Goal: Task Accomplishment & Management: Manage account settings

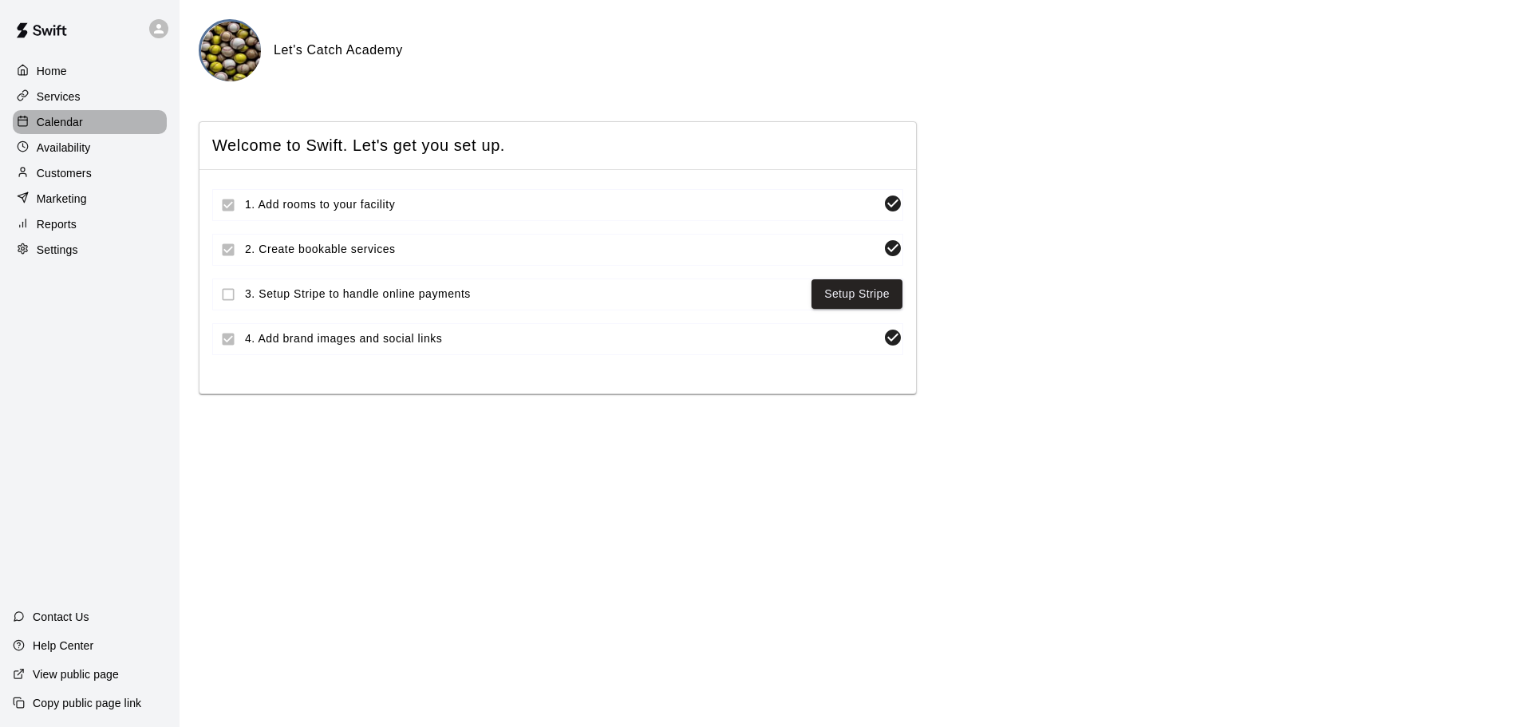
click at [72, 128] on p "Calendar" at bounding box center [60, 122] width 46 height 16
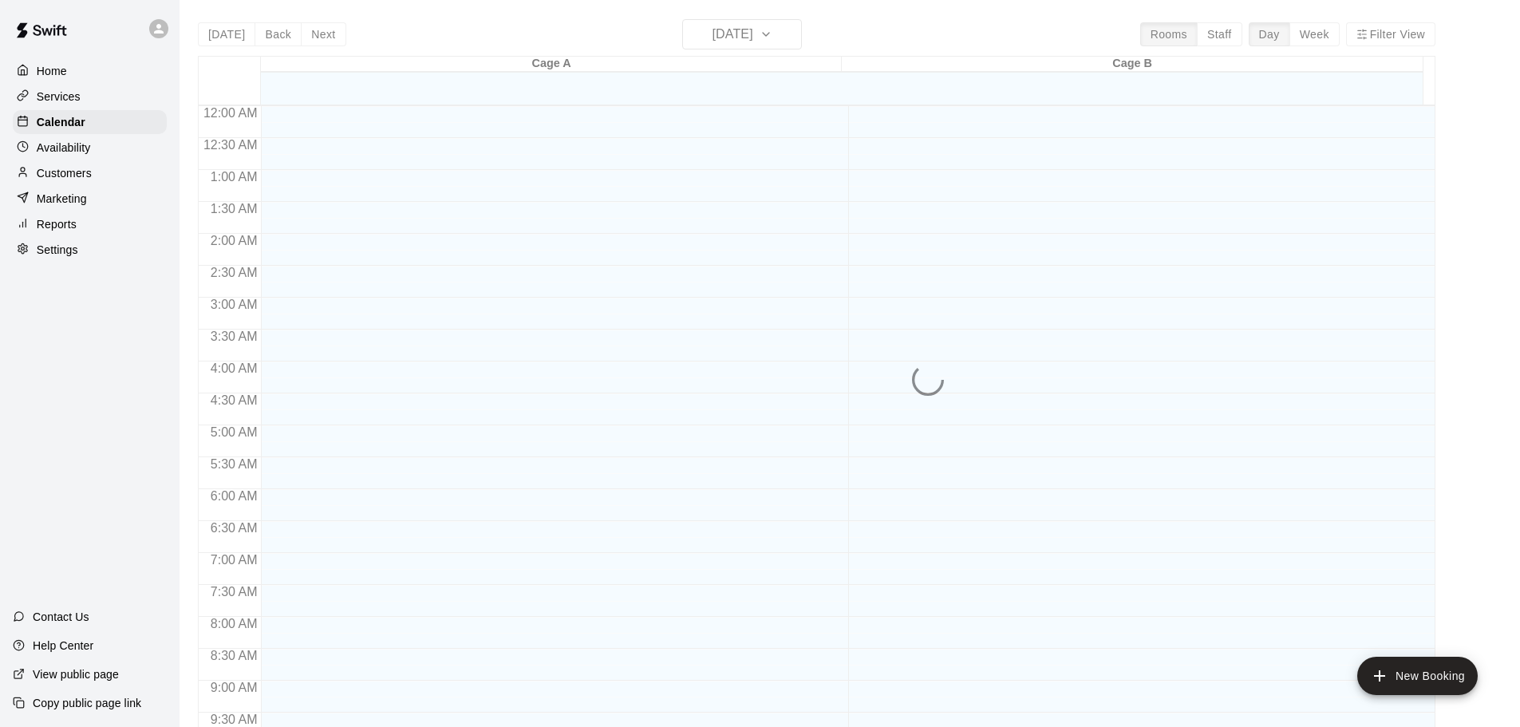
scroll to position [812, 0]
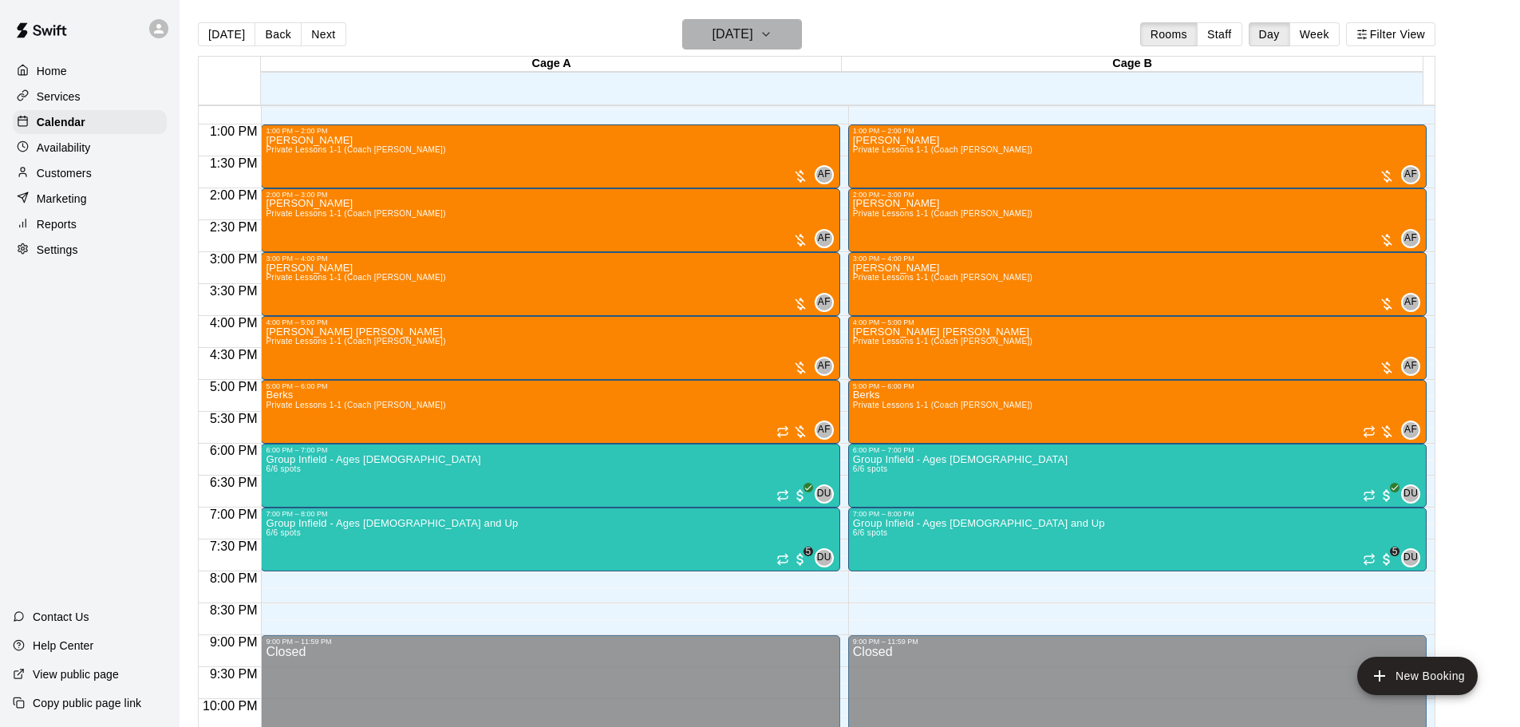
click at [794, 37] on button "[DATE]" at bounding box center [742, 34] width 120 height 30
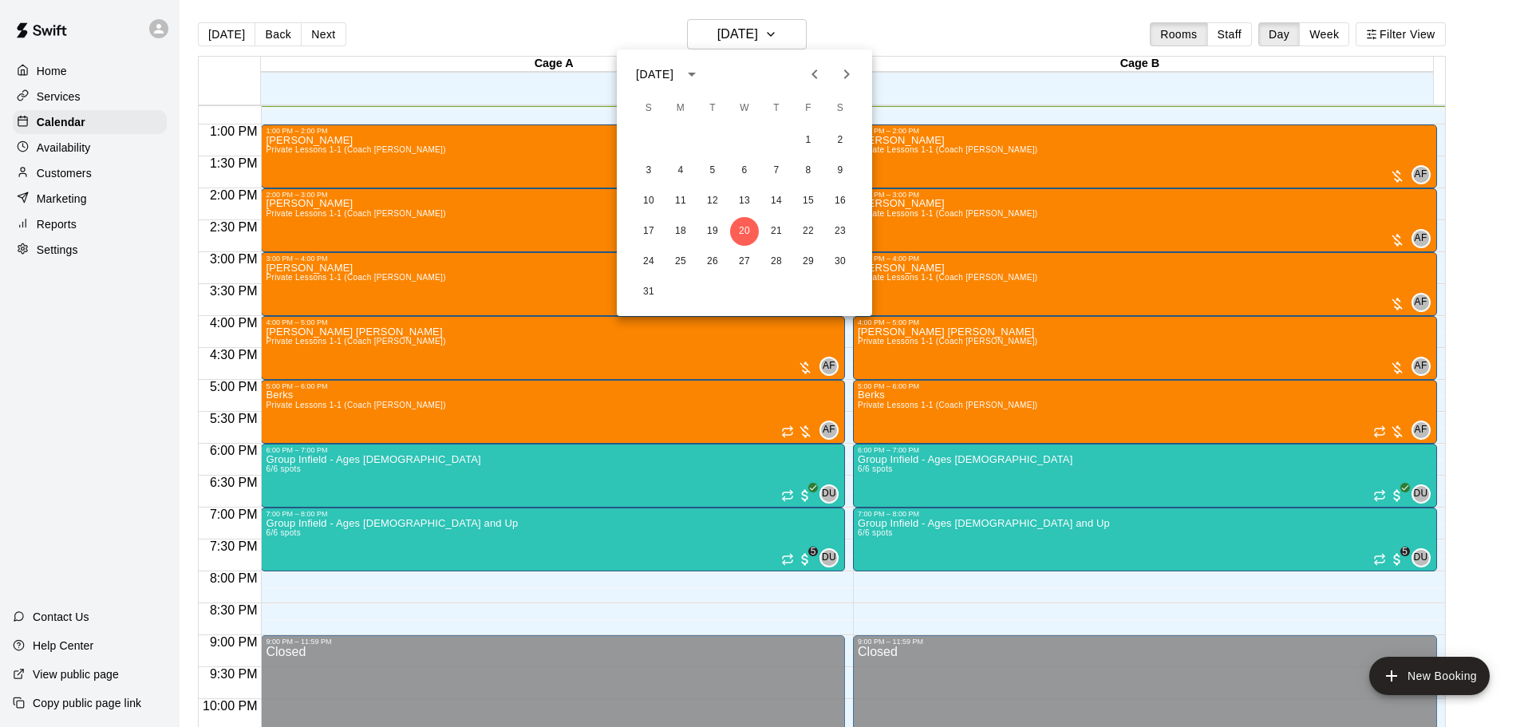
click at [48, 178] on div at bounding box center [766, 363] width 1532 height 727
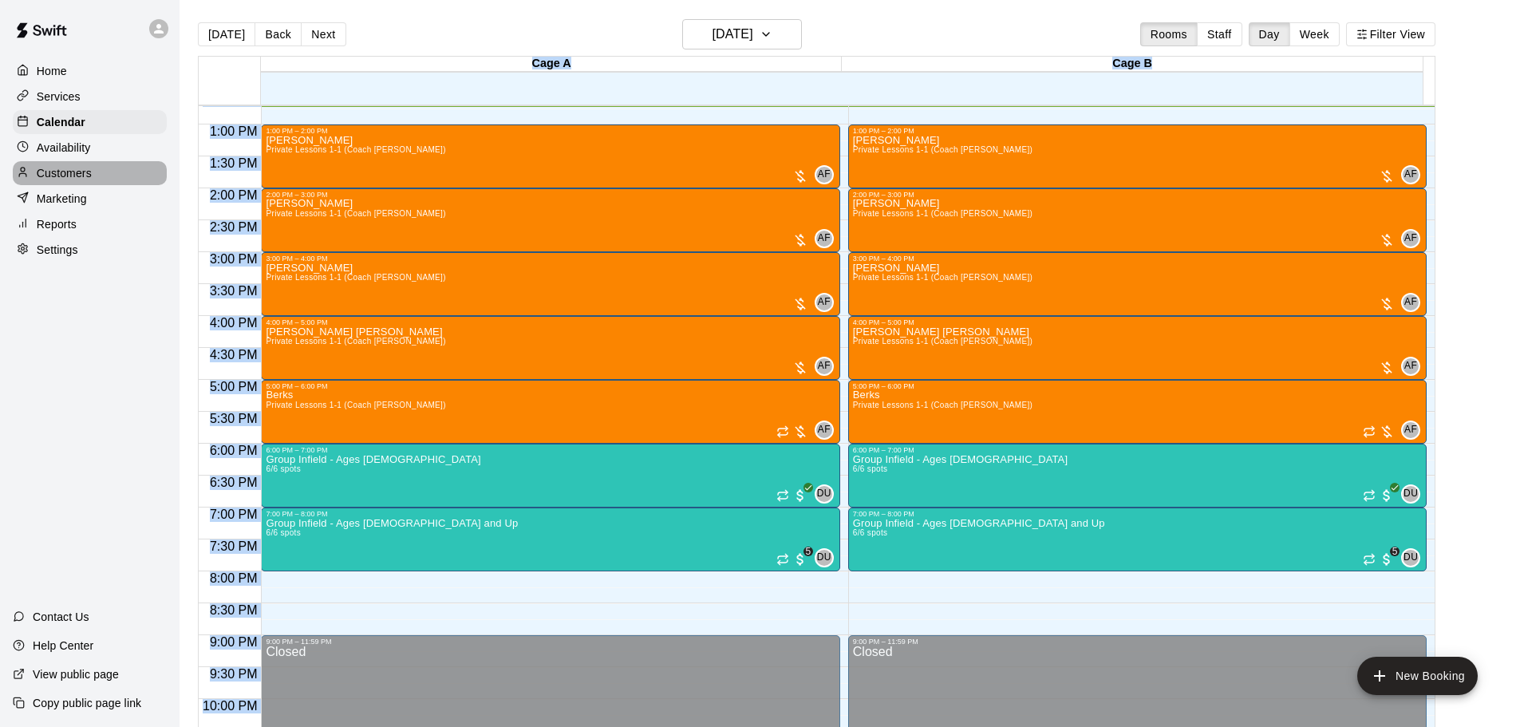
click at [46, 172] on p "Customers" at bounding box center [64, 173] width 55 height 16
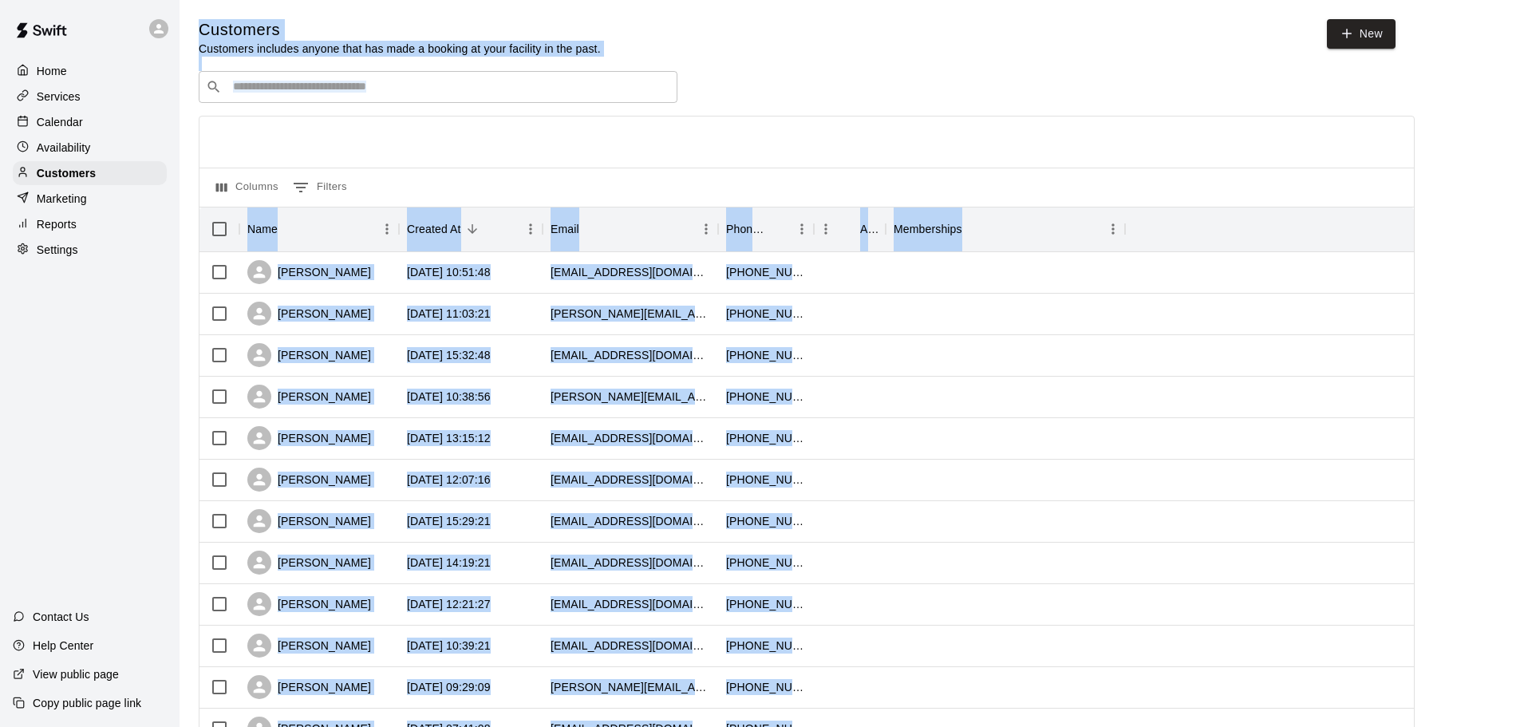
click at [471, 94] on input "Search customers by name or email" at bounding box center [449, 87] width 442 height 16
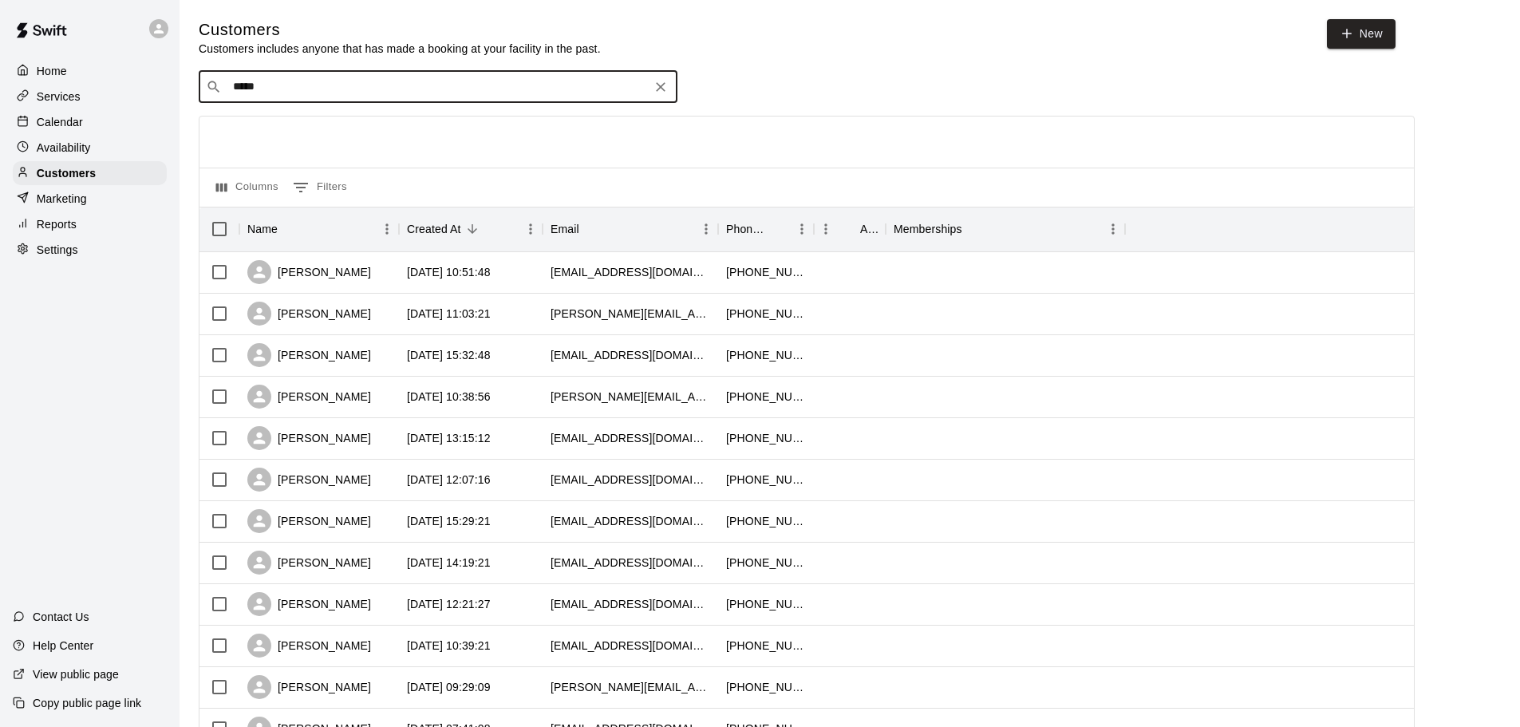
type input "******"
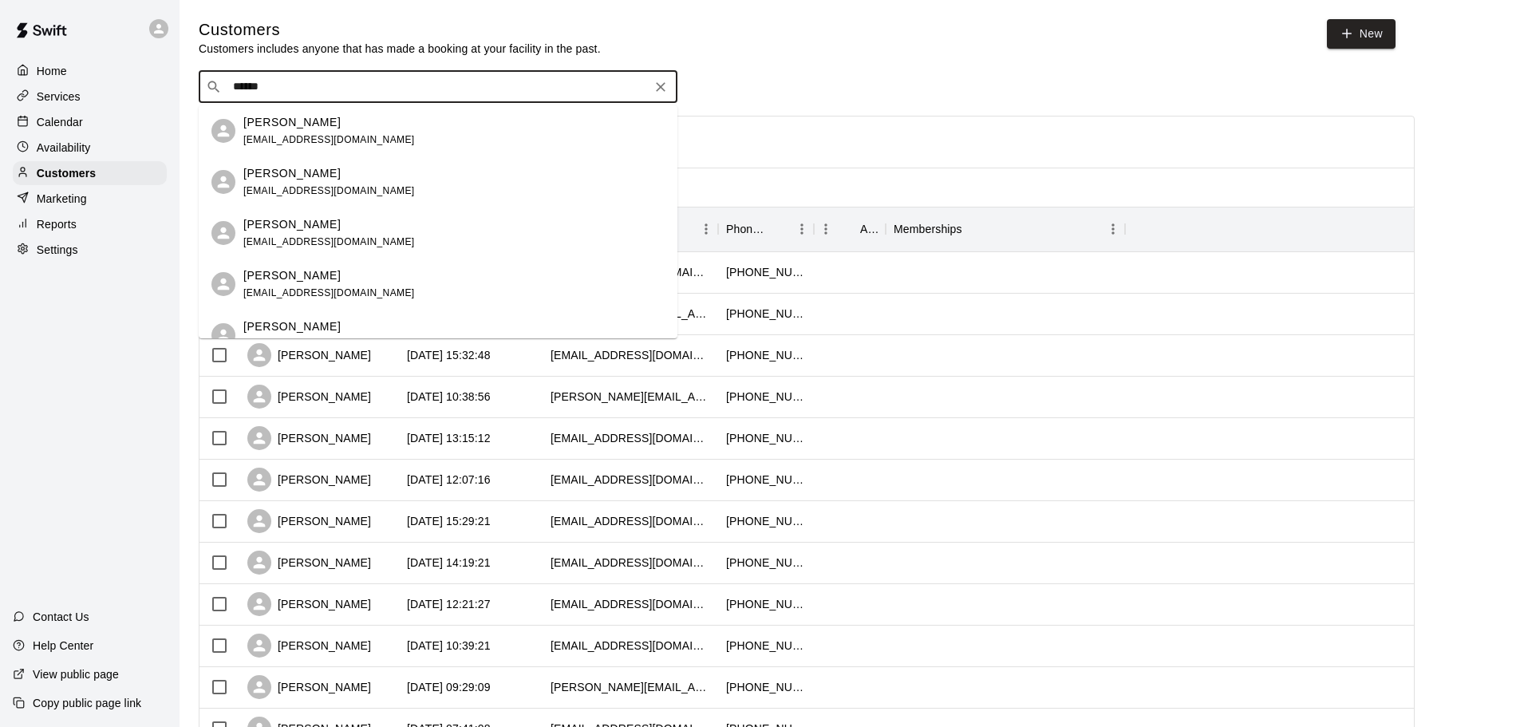
click at [413, 137] on div "[PERSON_NAME] [EMAIL_ADDRESS][DOMAIN_NAME]" at bounding box center [453, 131] width 421 height 34
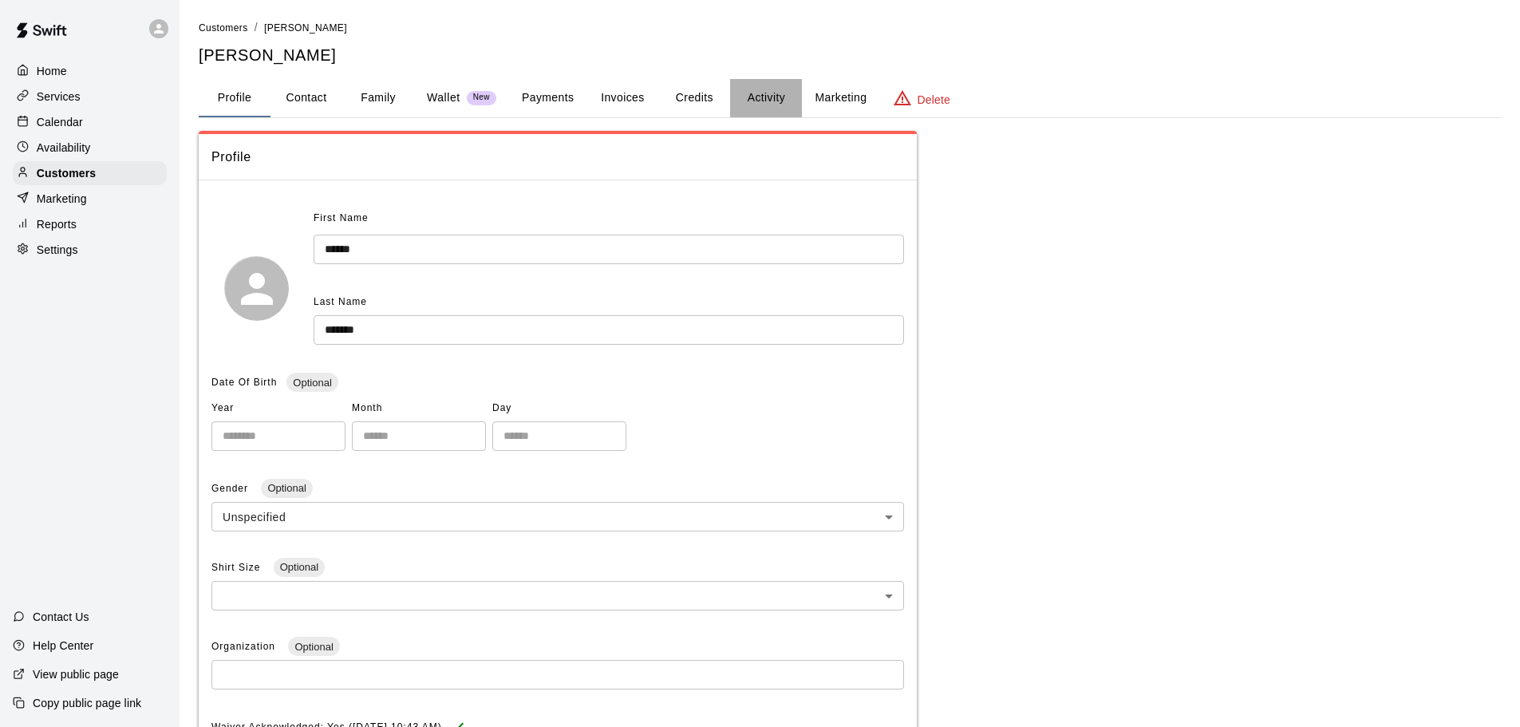
click at [778, 96] on button "Activity" at bounding box center [766, 98] width 72 height 38
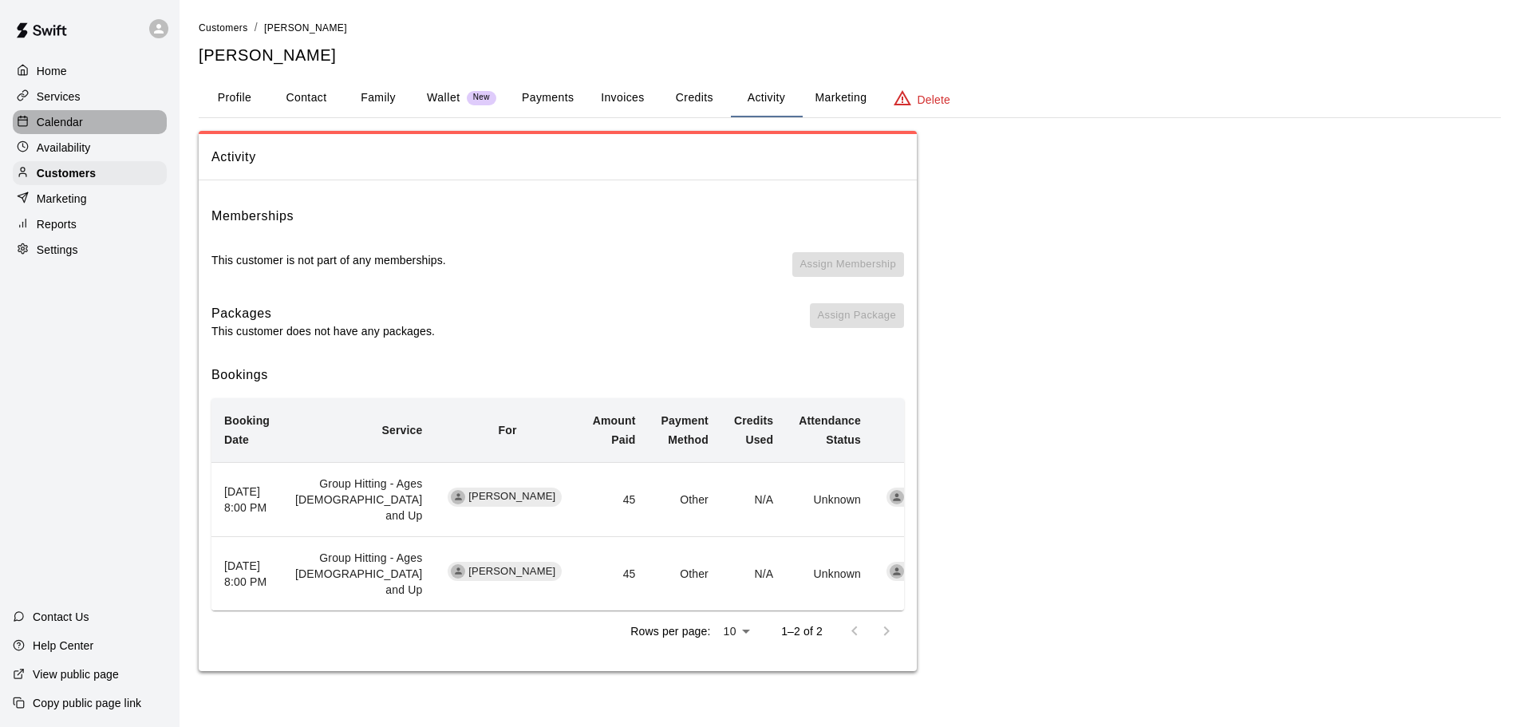
click at [60, 128] on p "Calendar" at bounding box center [60, 122] width 46 height 16
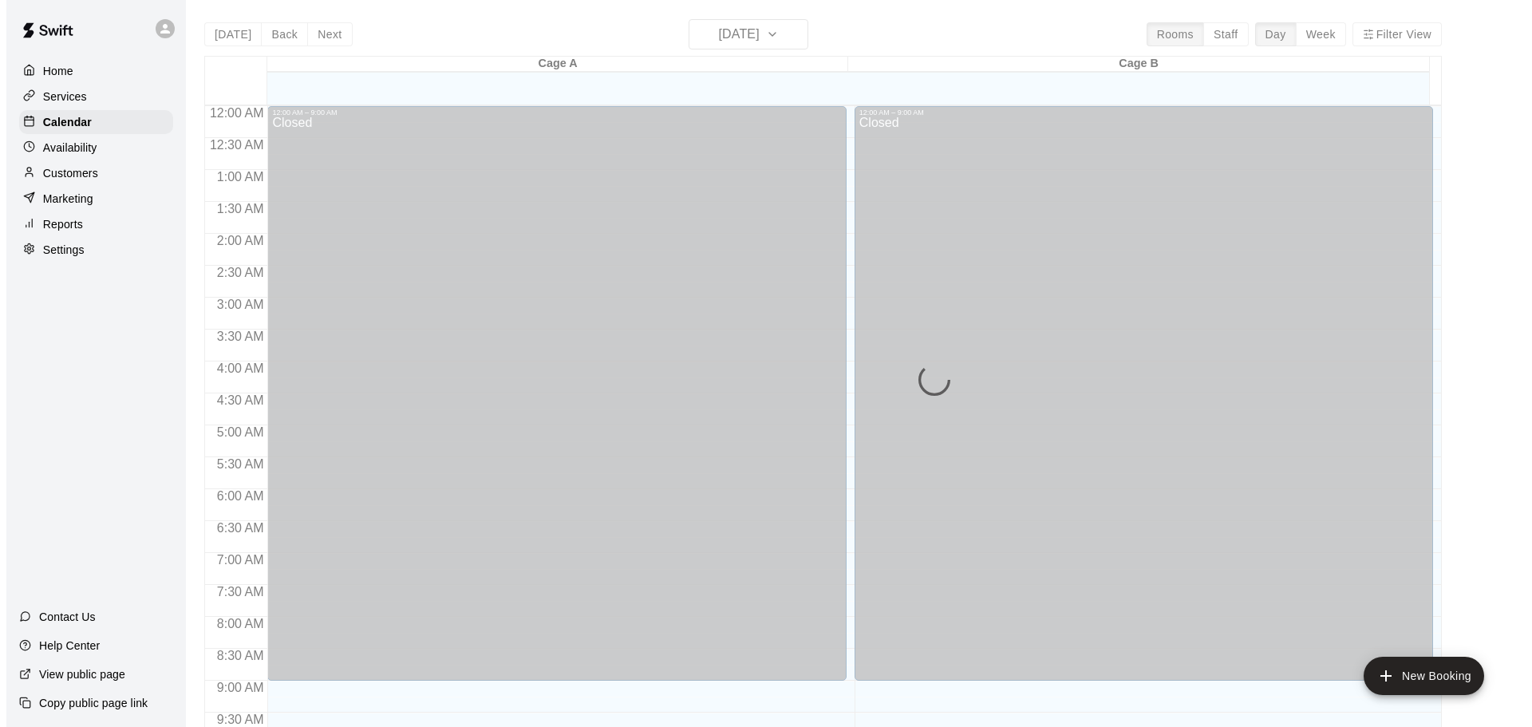
scroll to position [813, 0]
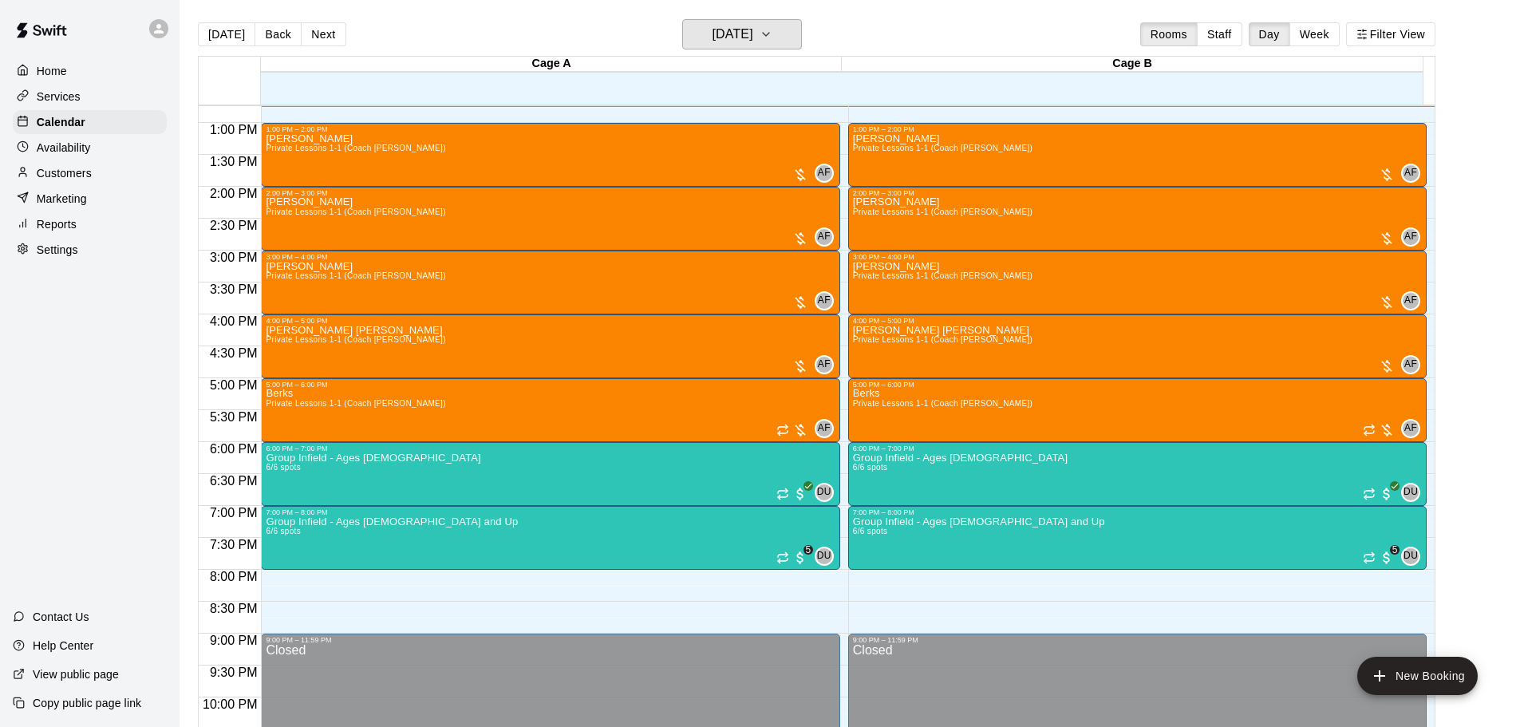
click at [751, 31] on h6 "[DATE]" at bounding box center [733, 34] width 41 height 22
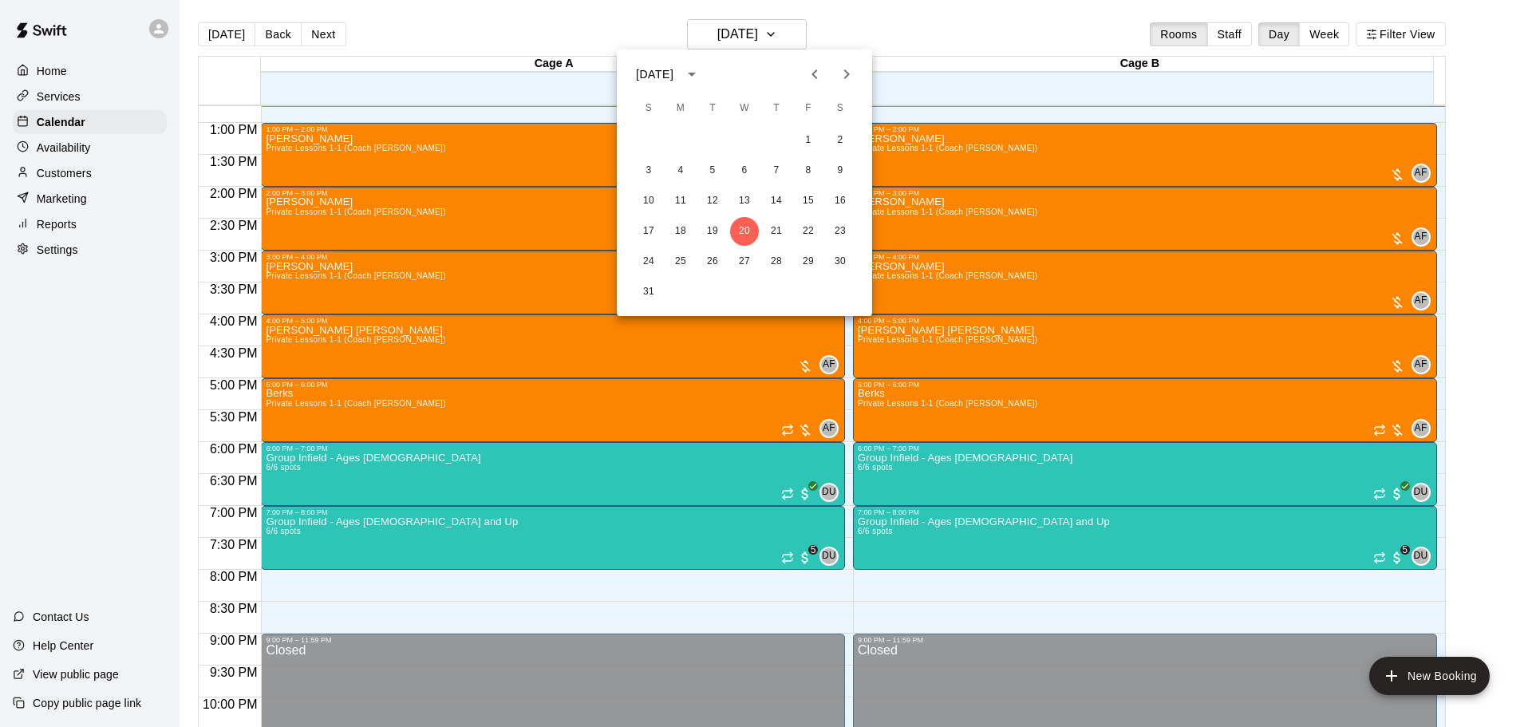
click at [69, 180] on div at bounding box center [766, 363] width 1532 height 727
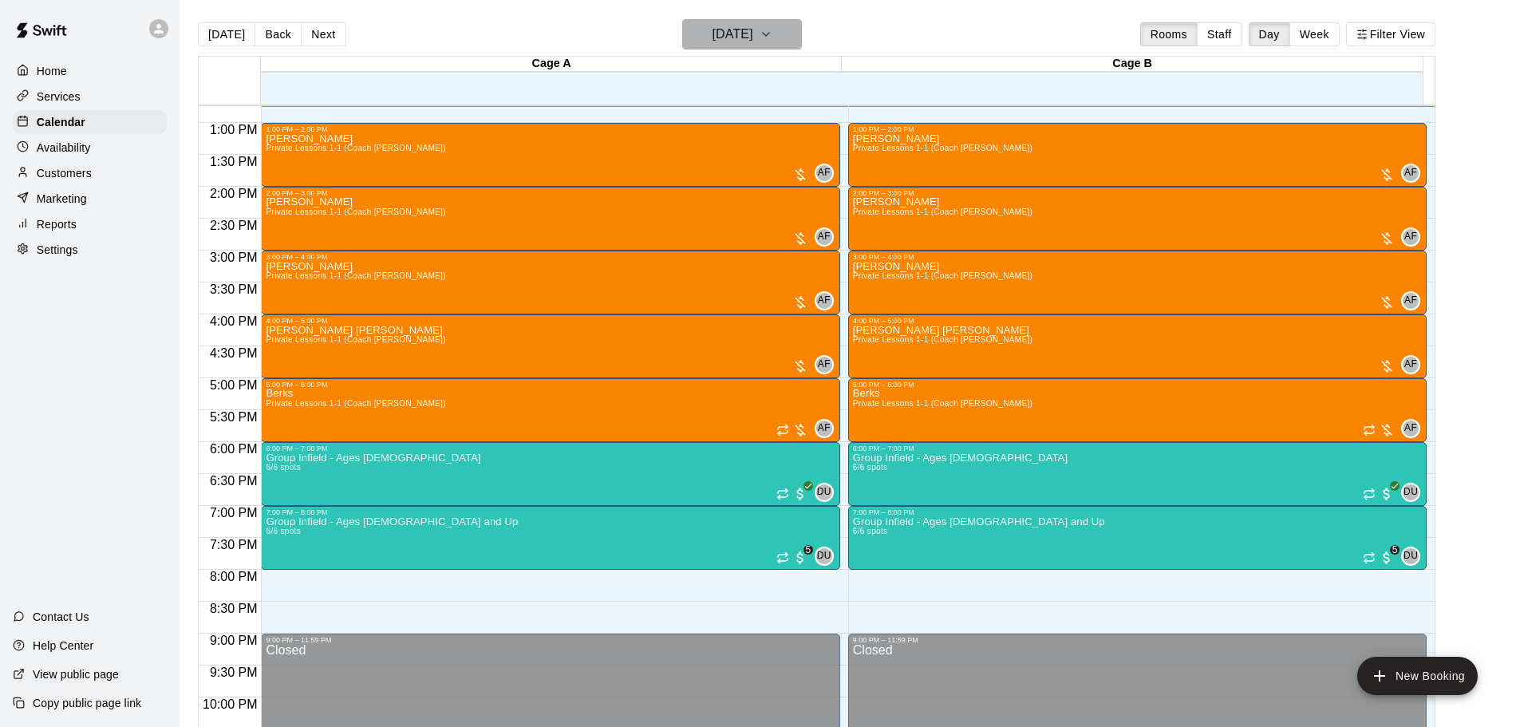
click at [729, 30] on h6 "[DATE]" at bounding box center [733, 34] width 41 height 22
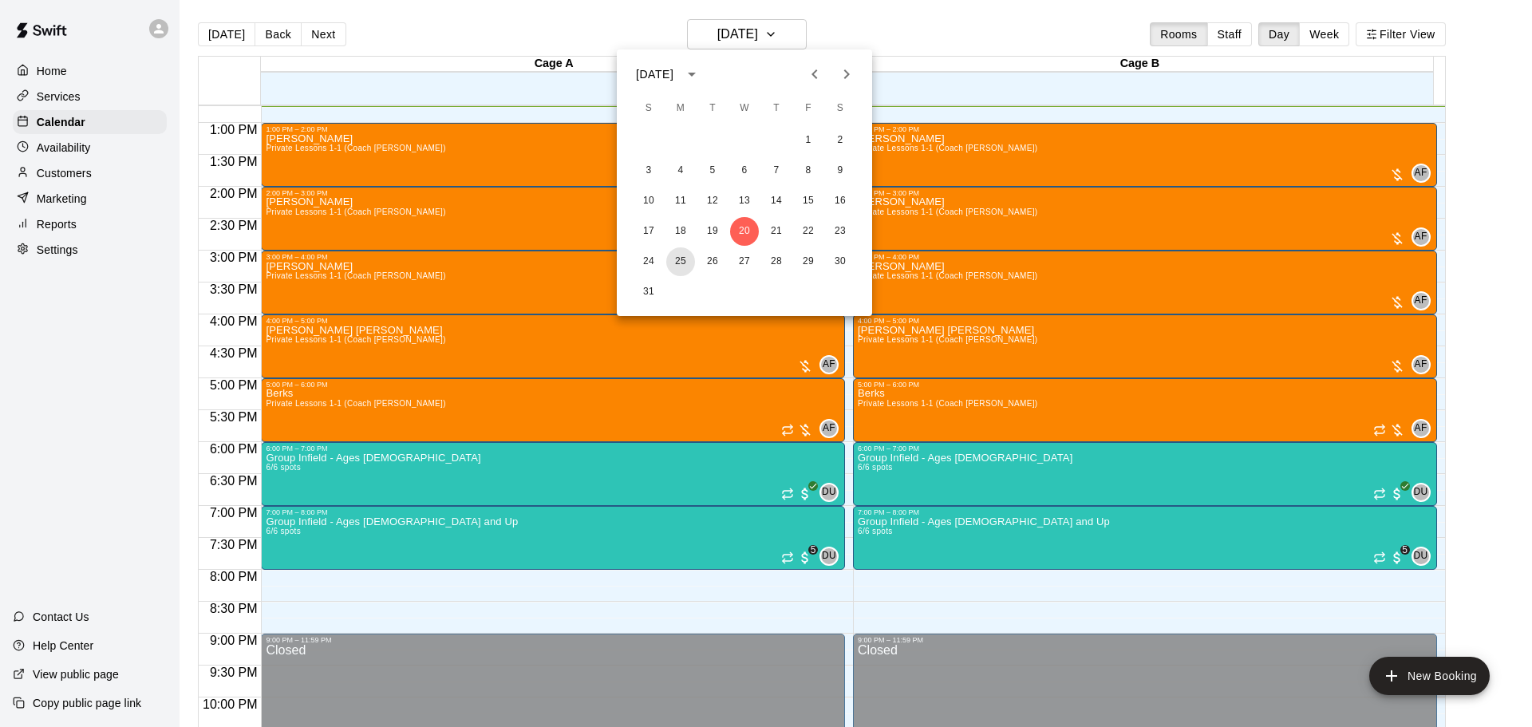
click at [687, 260] on button "25" at bounding box center [680, 261] width 29 height 29
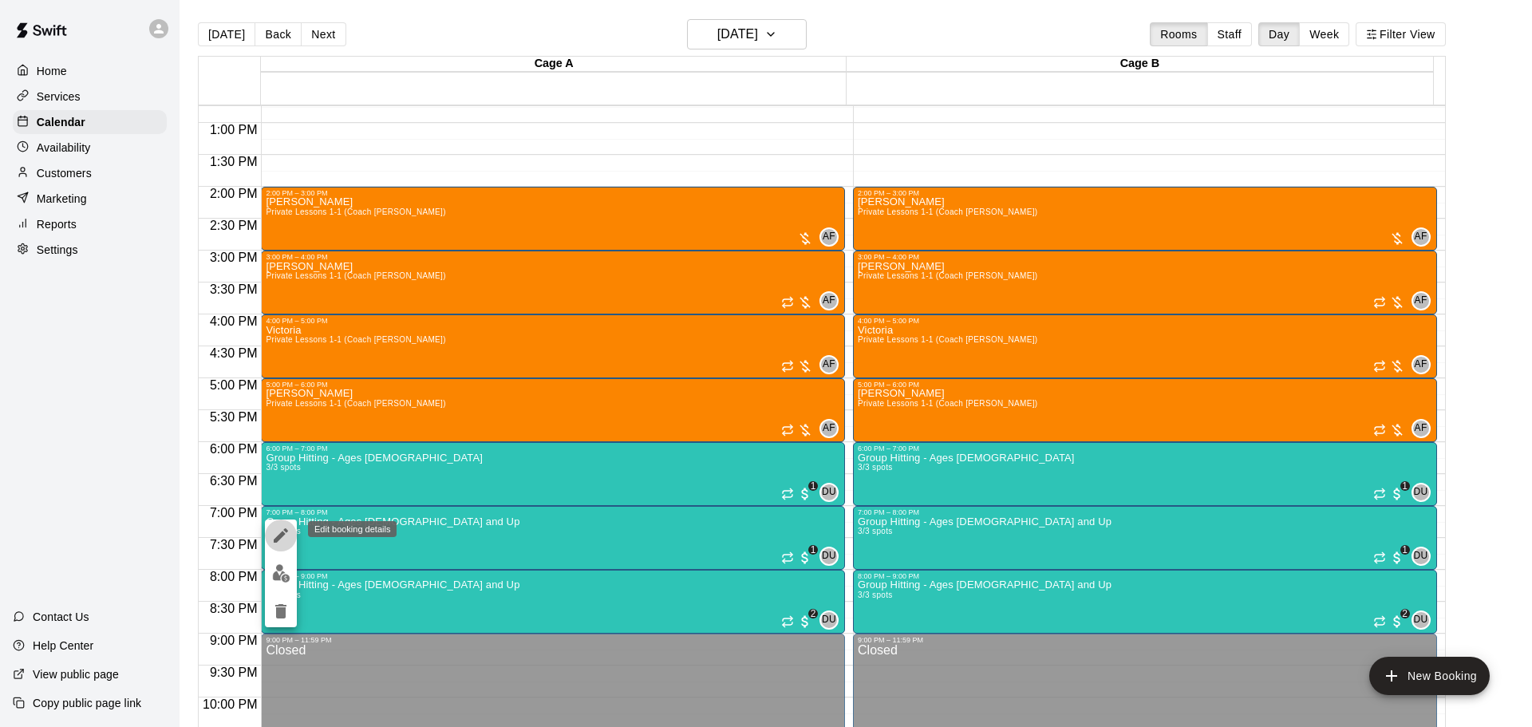
click at [273, 537] on icon "edit" at bounding box center [280, 535] width 19 height 19
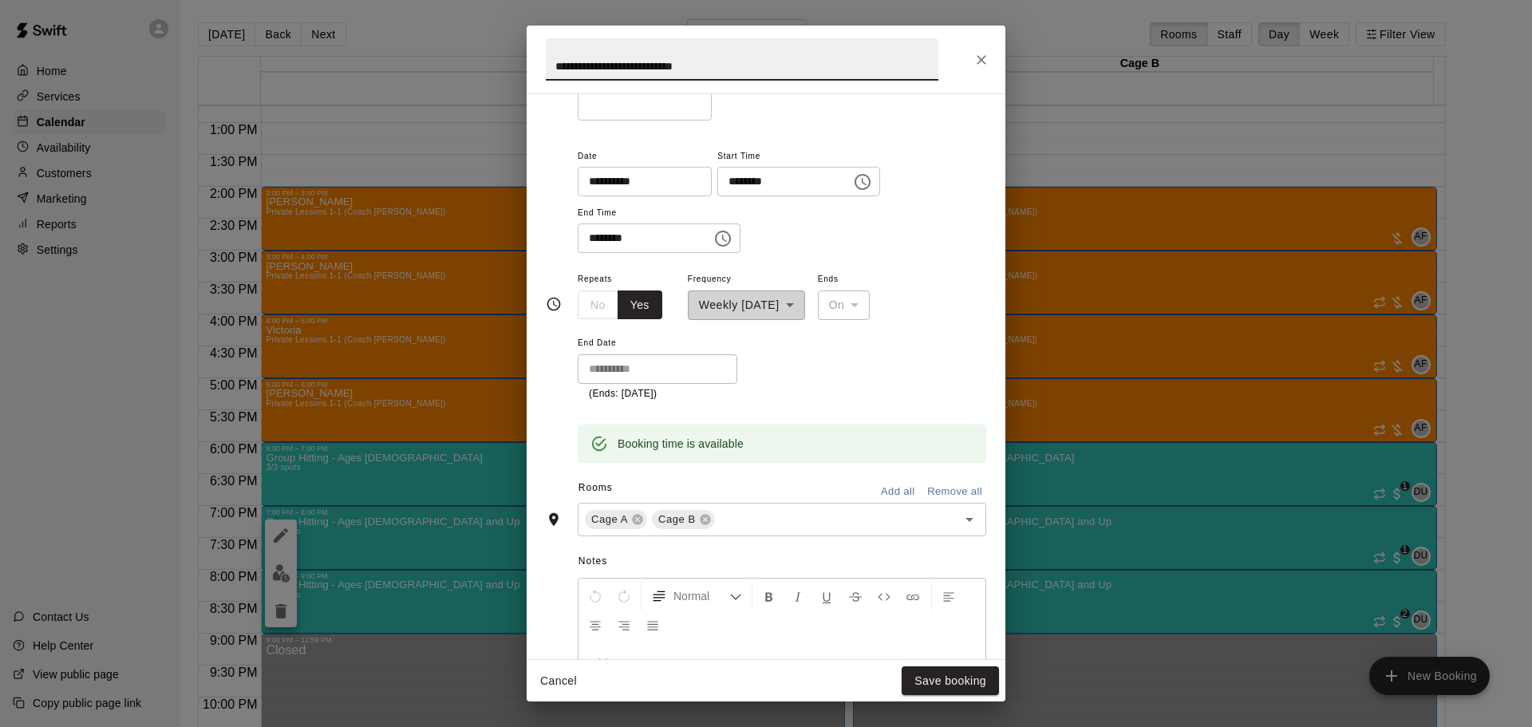
scroll to position [159, 0]
click at [977, 57] on icon "Close" at bounding box center [982, 60] width 16 height 16
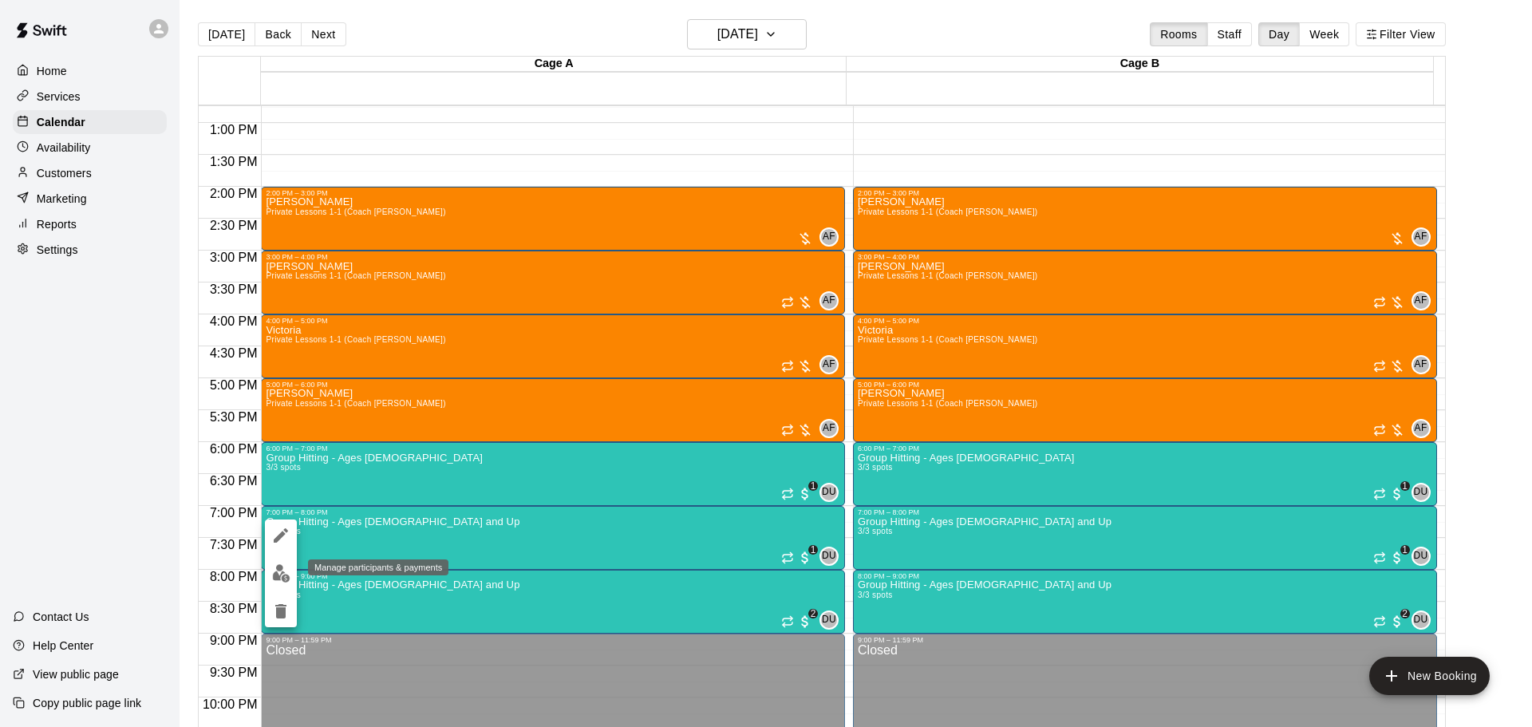
click at [278, 576] on img "edit" at bounding box center [281, 573] width 18 height 18
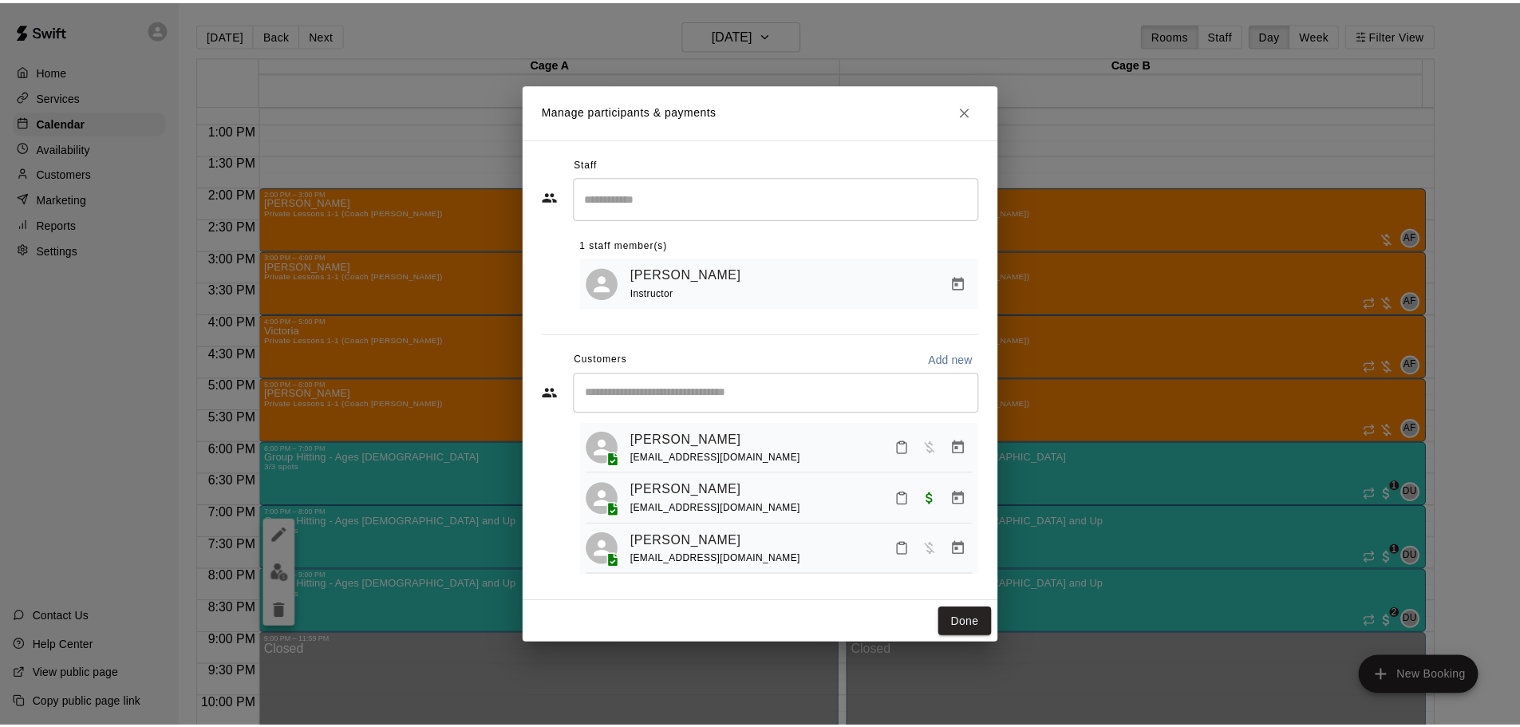
scroll to position [45, 0]
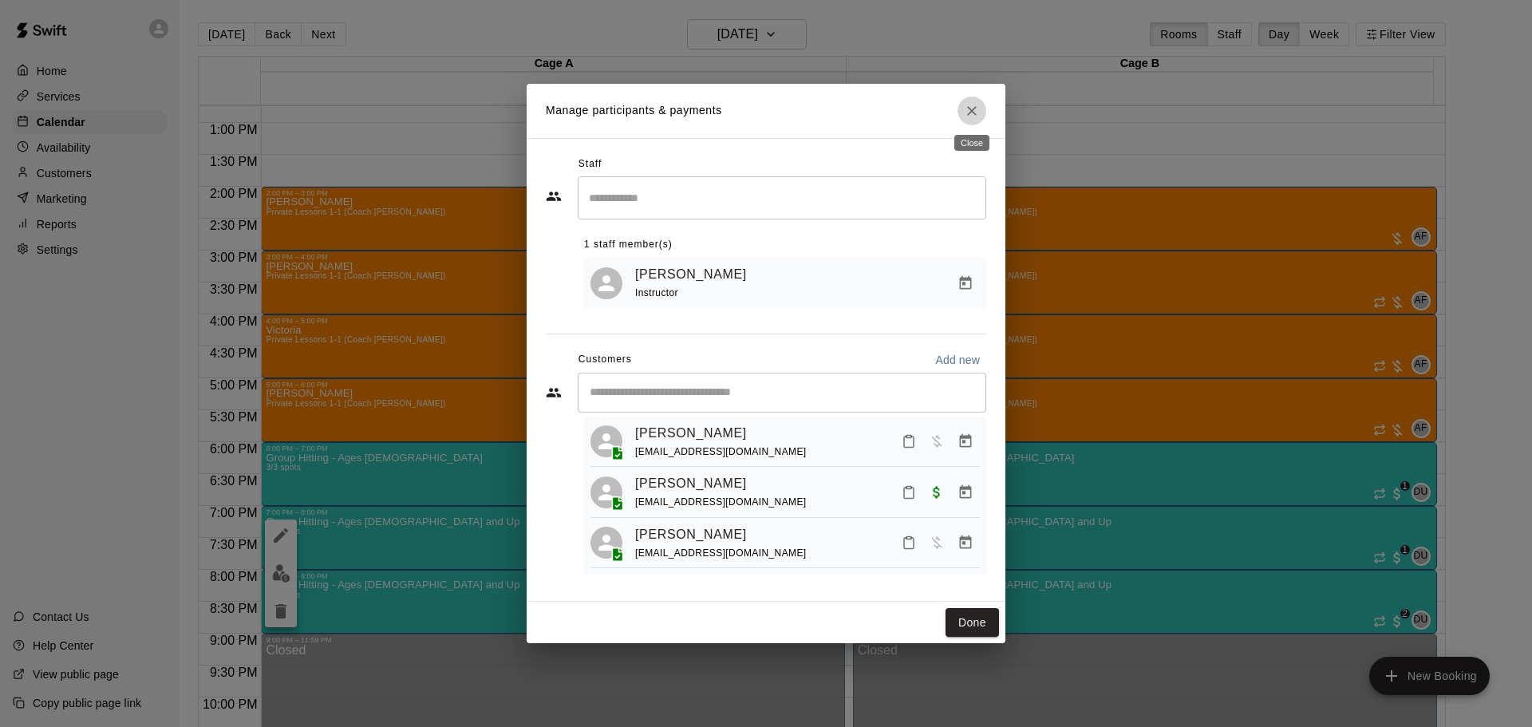
click at [982, 114] on button "Close" at bounding box center [972, 111] width 29 height 29
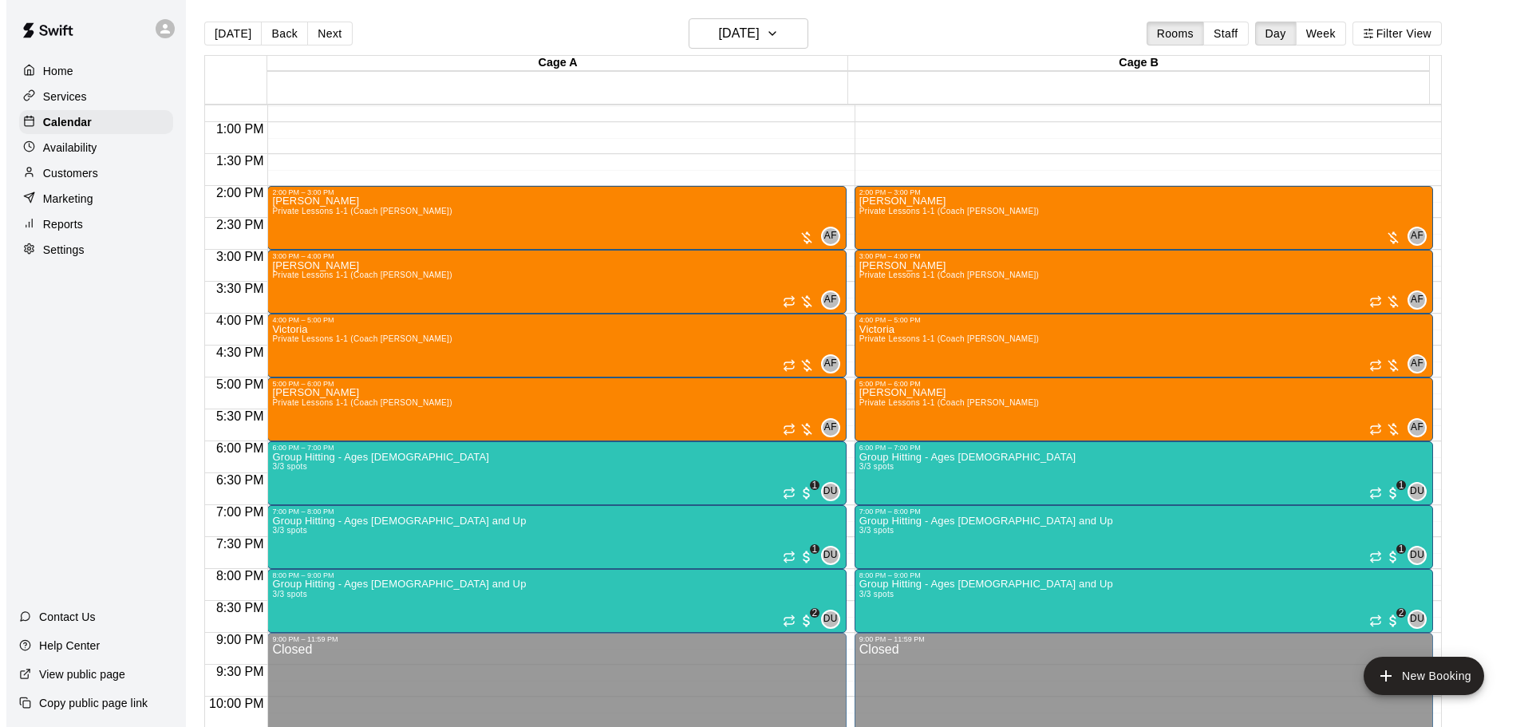
scroll to position [2, 0]
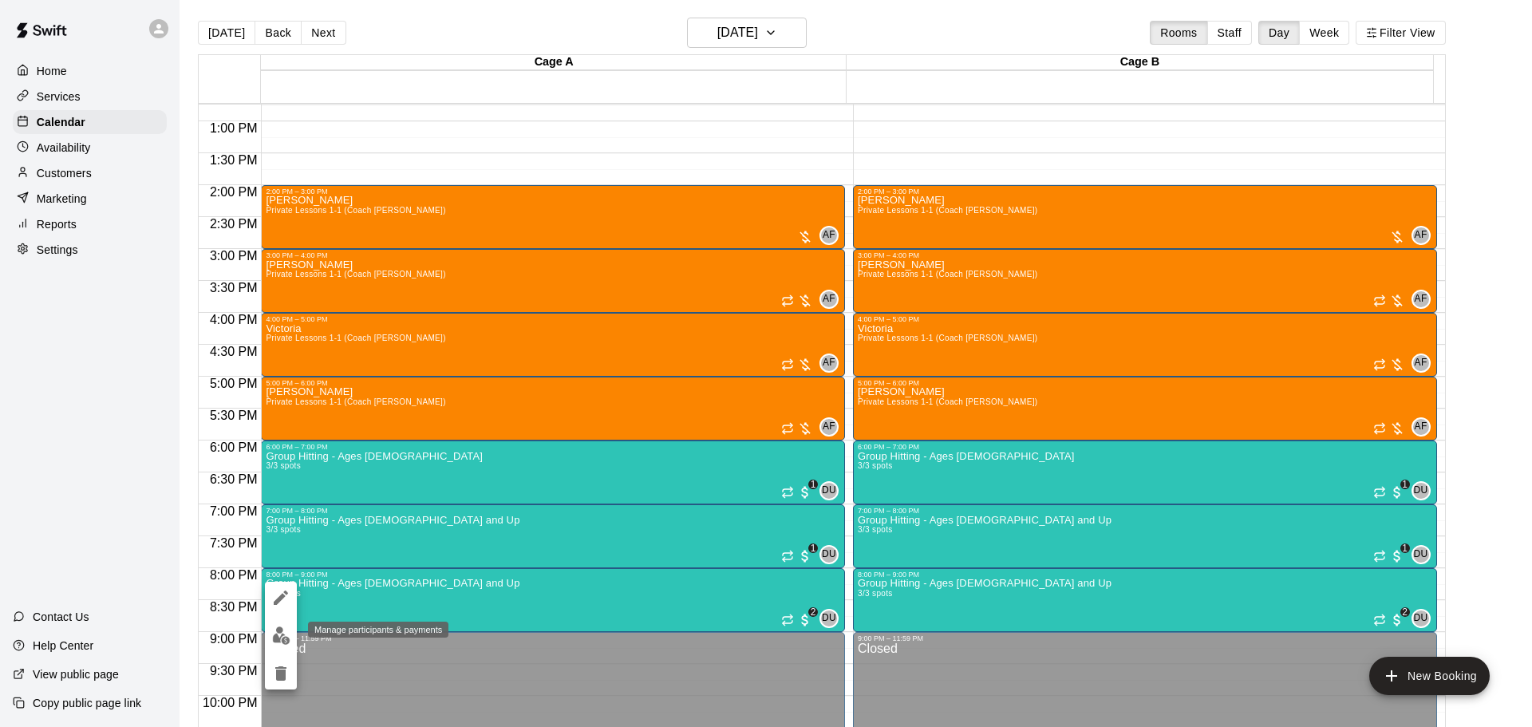
click at [274, 633] on img "edit" at bounding box center [281, 635] width 18 height 18
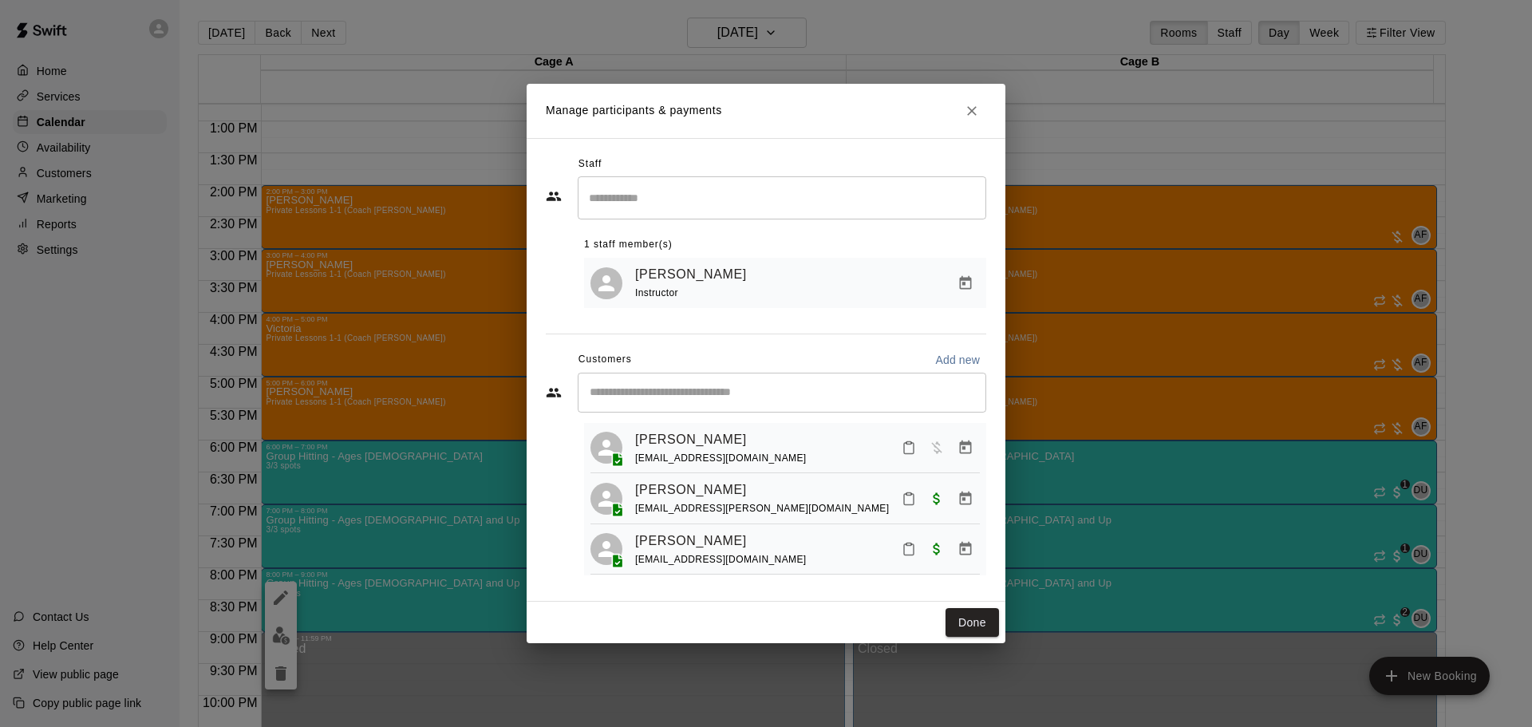
scroll to position [45, 0]
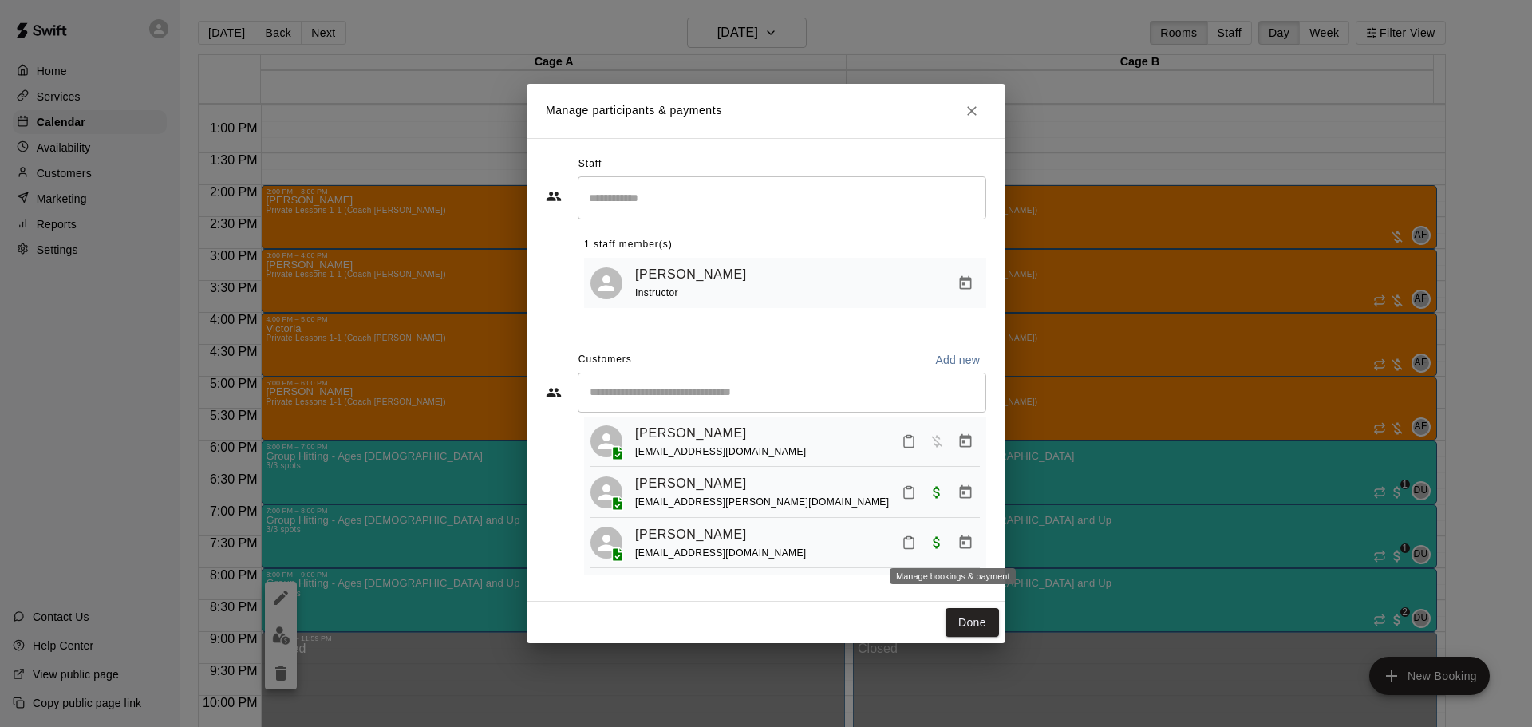
click at [960, 542] on icon "Manage bookings & payment" at bounding box center [966, 542] width 12 height 14
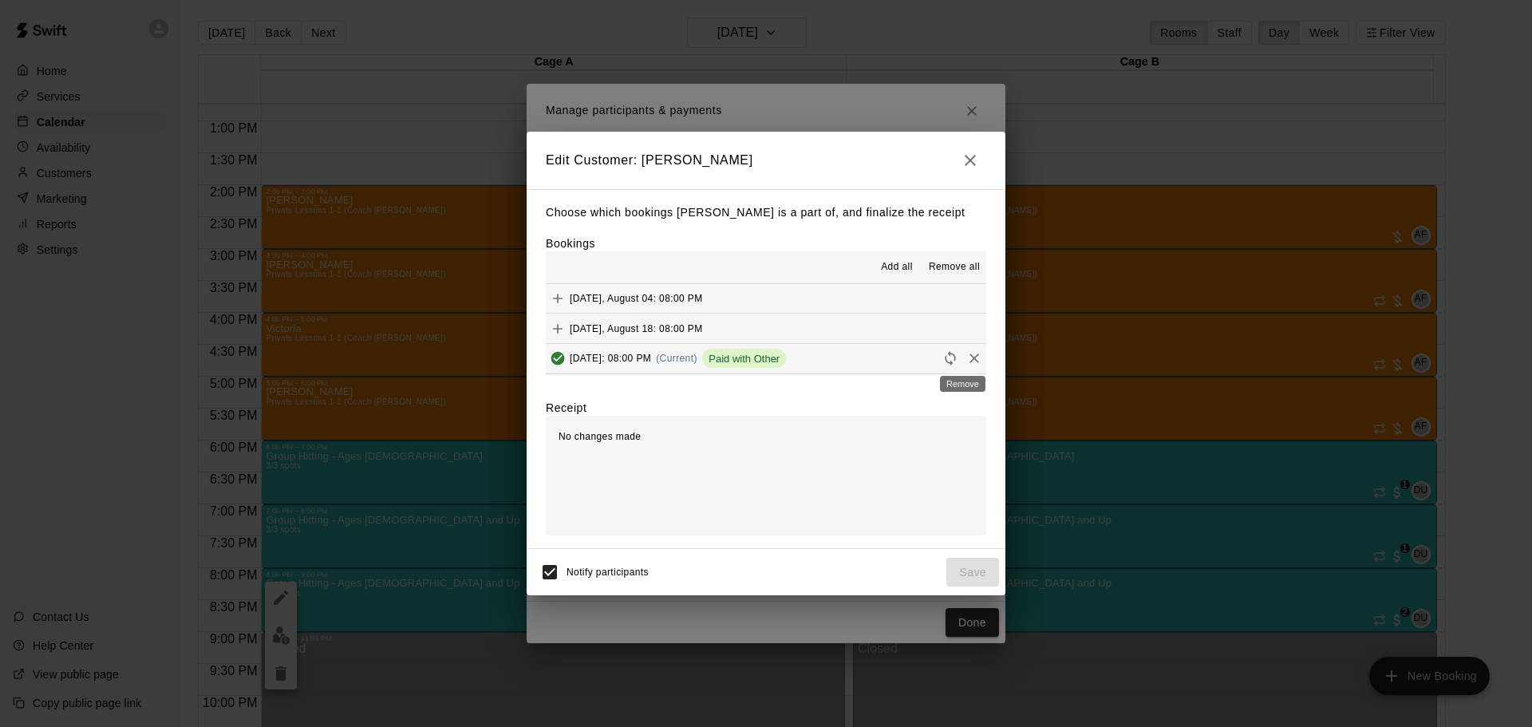
click at [970, 364] on icon "Remove" at bounding box center [975, 359] width 10 height 10
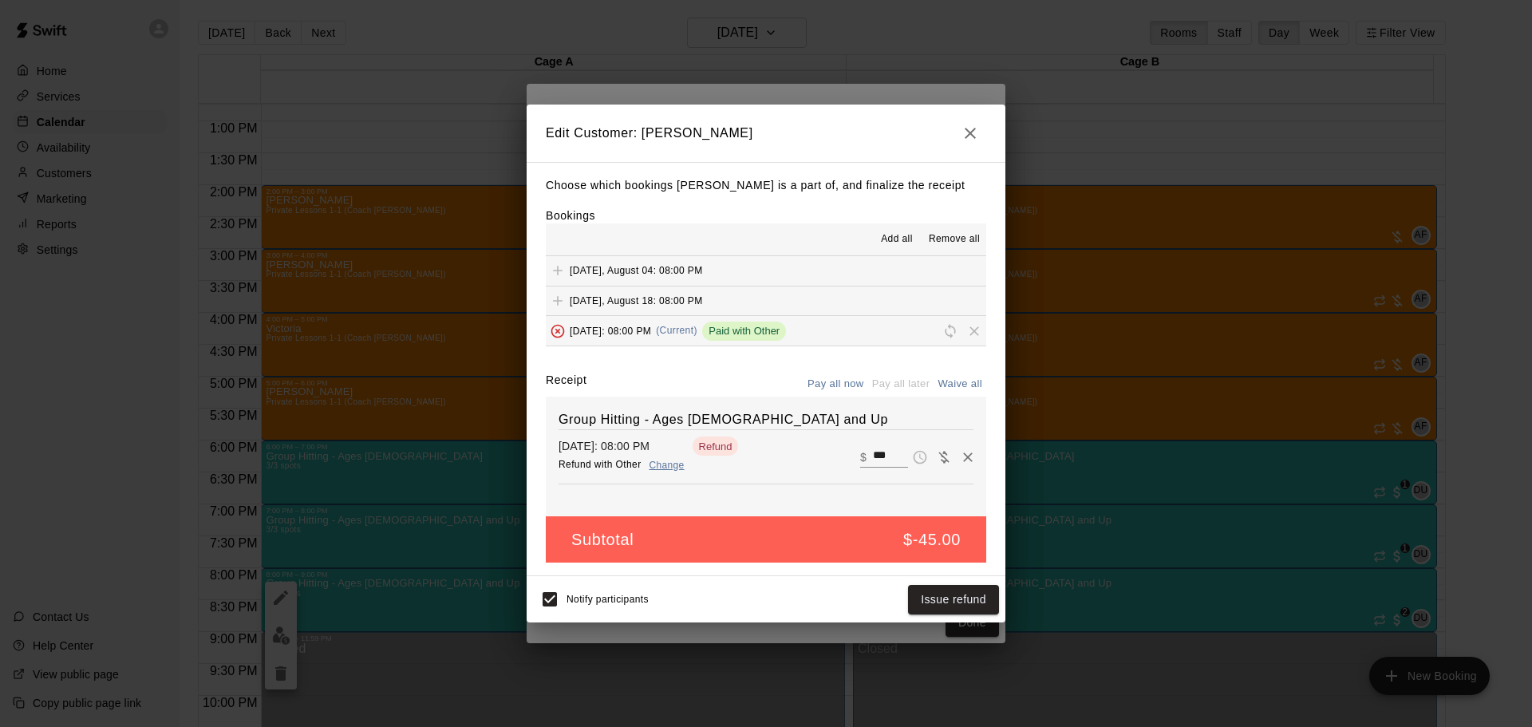
click at [967, 137] on icon "button" at bounding box center [970, 133] width 19 height 19
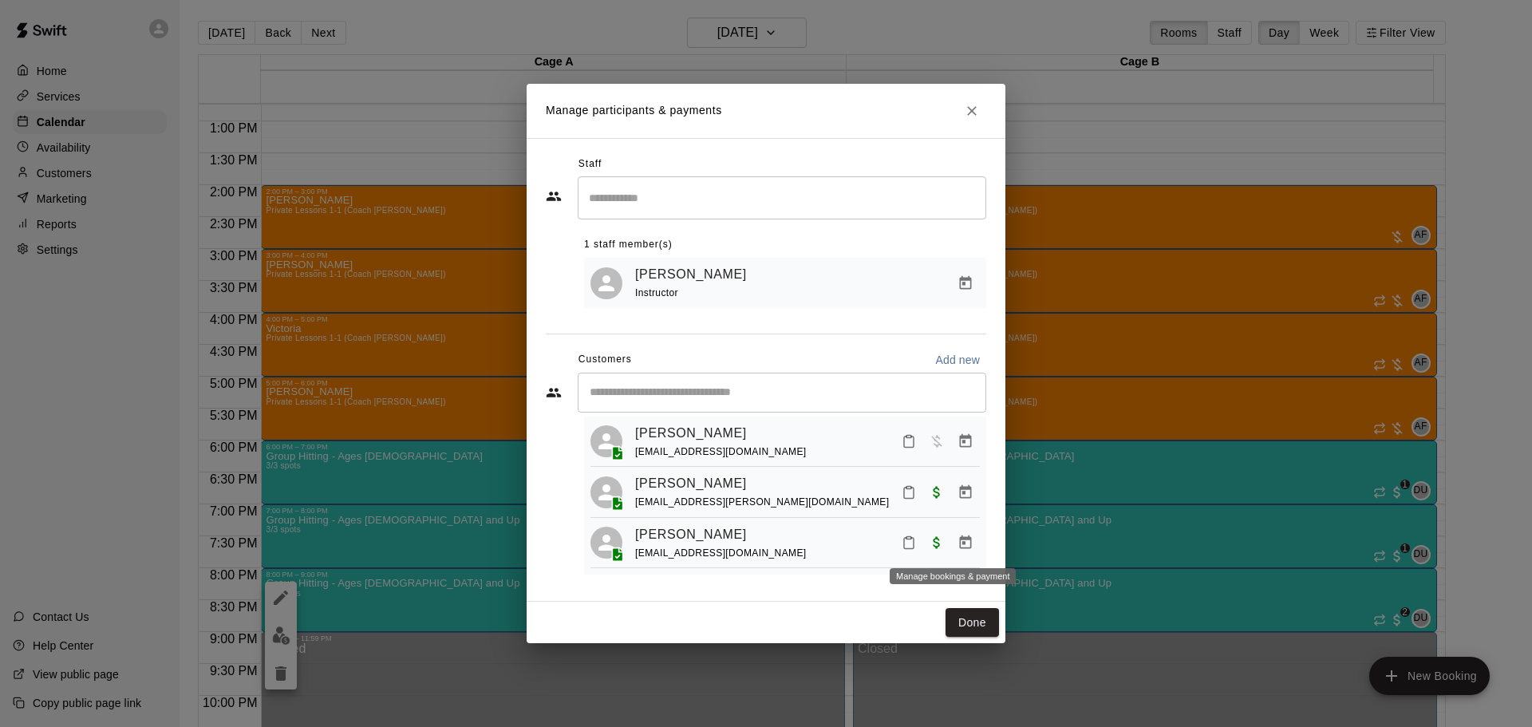
click at [958, 543] on icon "Manage bookings & payment" at bounding box center [966, 543] width 16 height 16
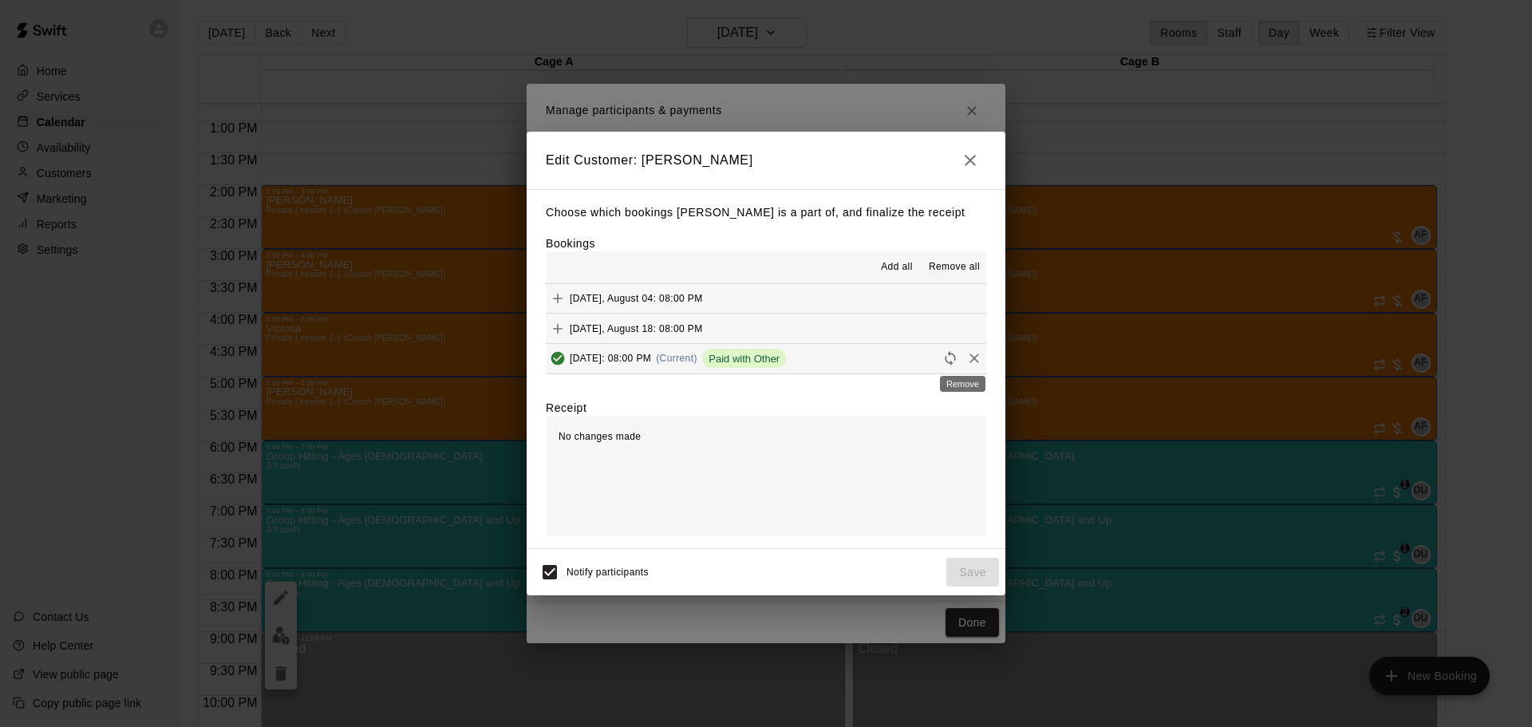
click at [968, 362] on icon "Remove" at bounding box center [974, 358] width 16 height 16
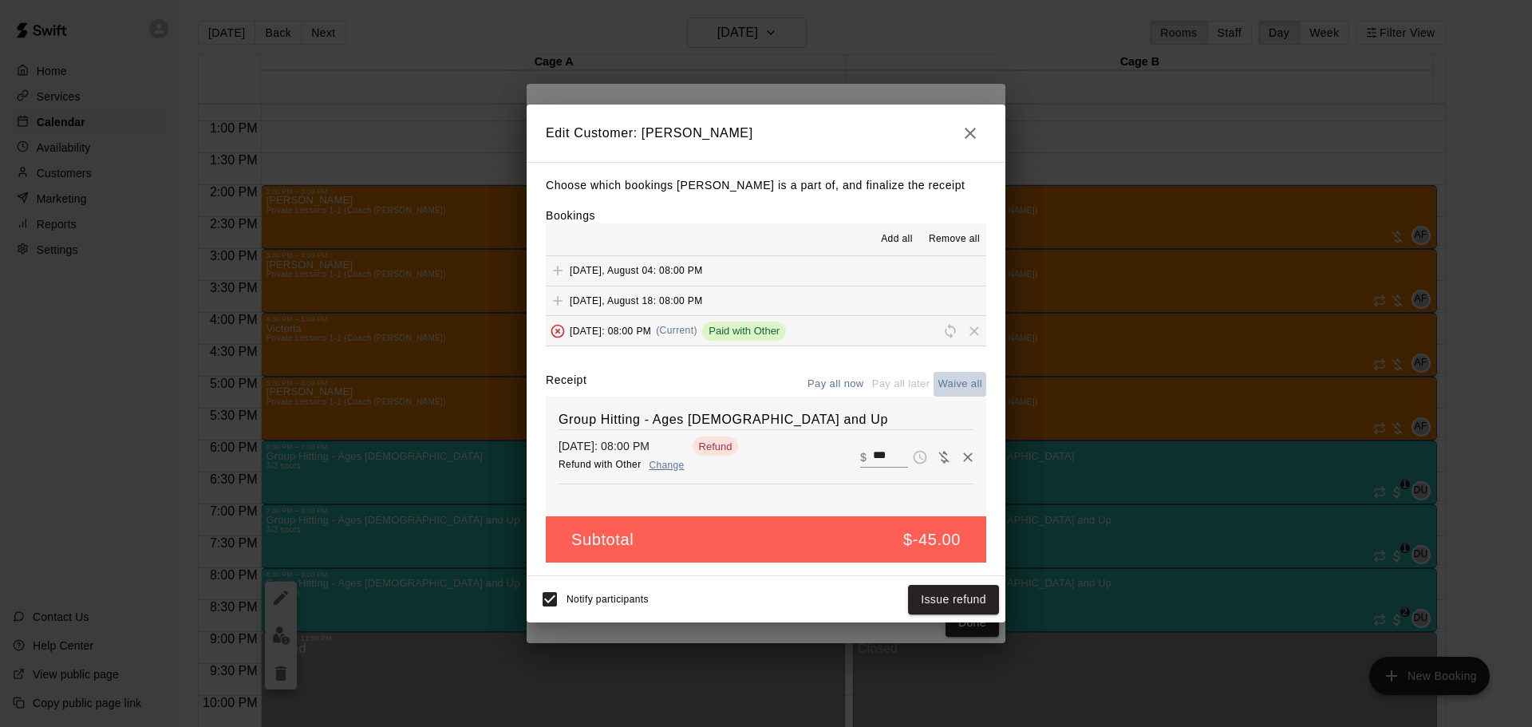
click at [974, 380] on button "Waive all" at bounding box center [960, 384] width 53 height 25
type input "*"
click at [961, 612] on button "Save" at bounding box center [972, 600] width 53 height 30
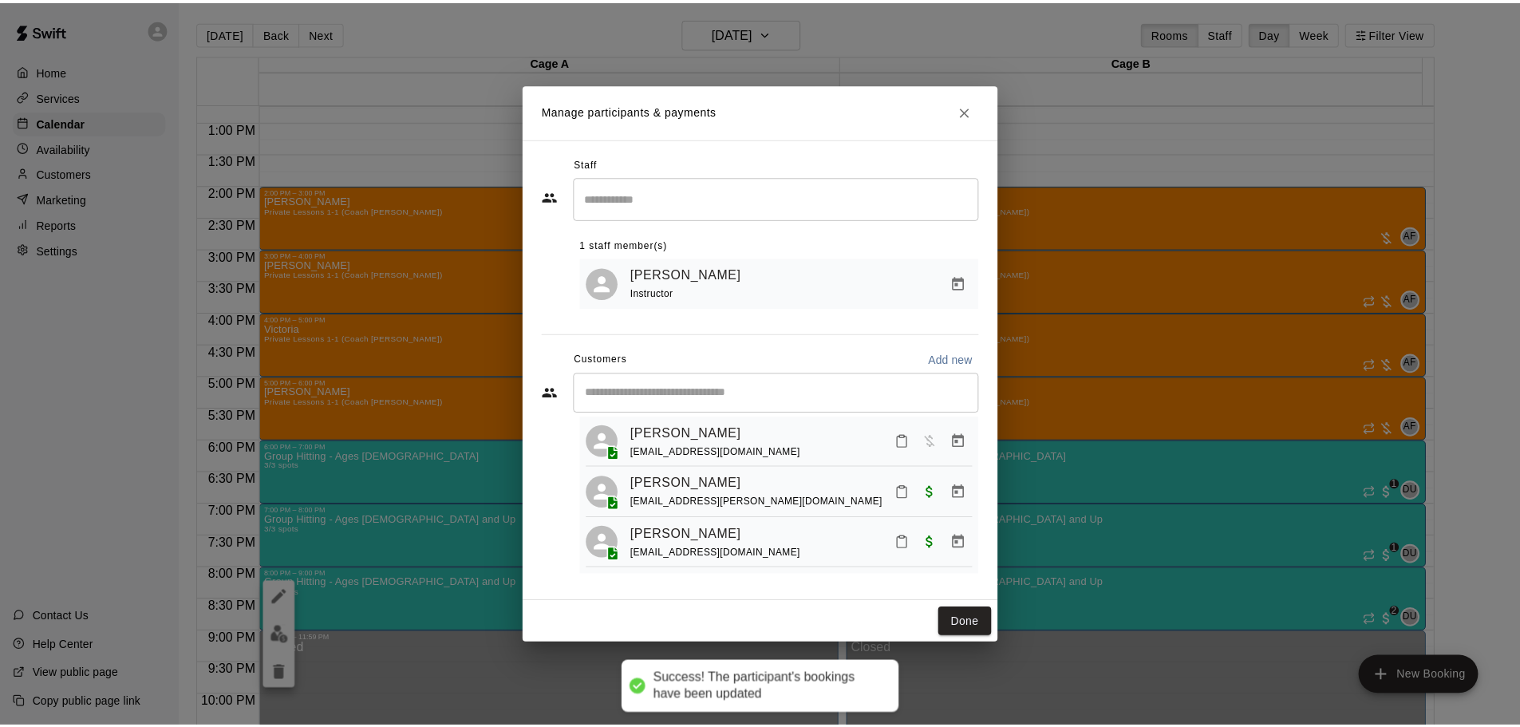
scroll to position [0, 0]
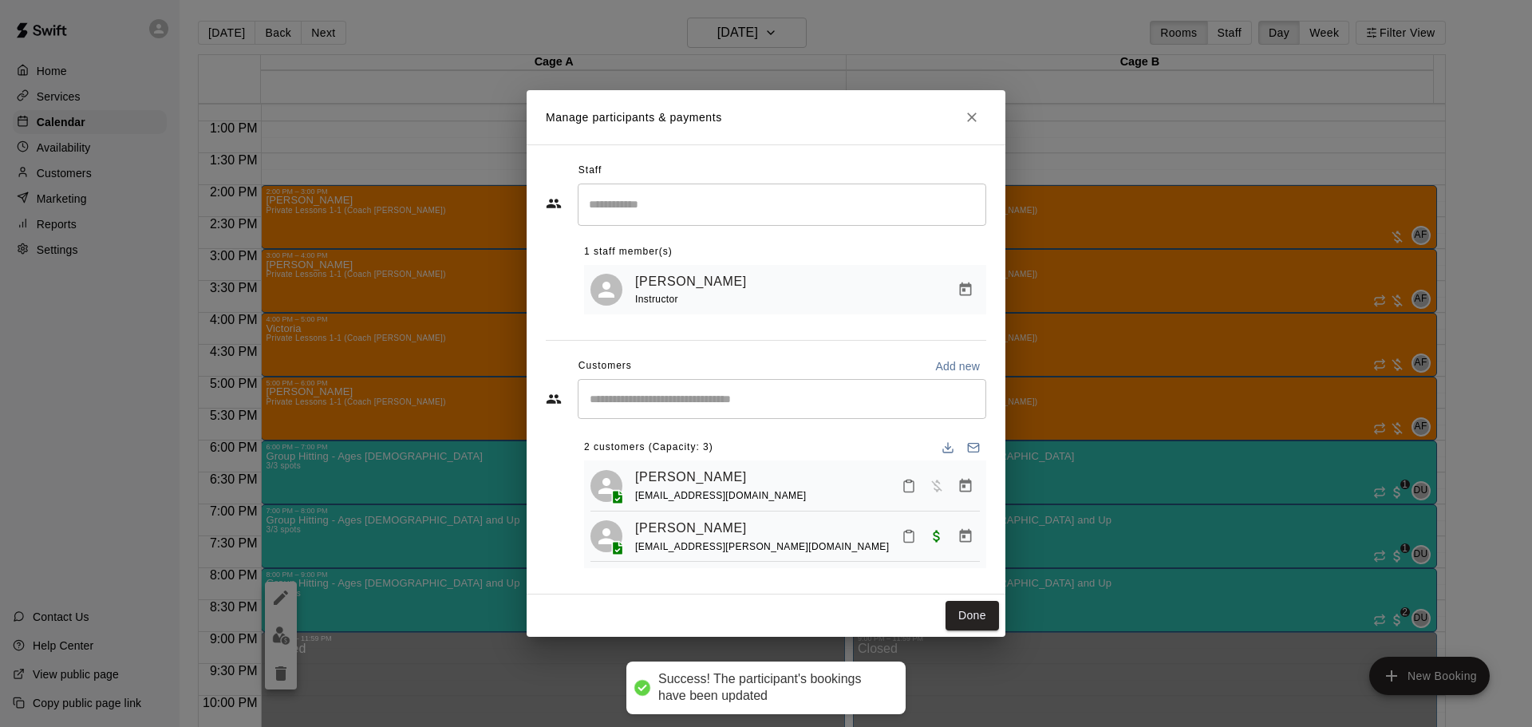
click at [962, 616] on button "Done" at bounding box center [972, 616] width 53 height 30
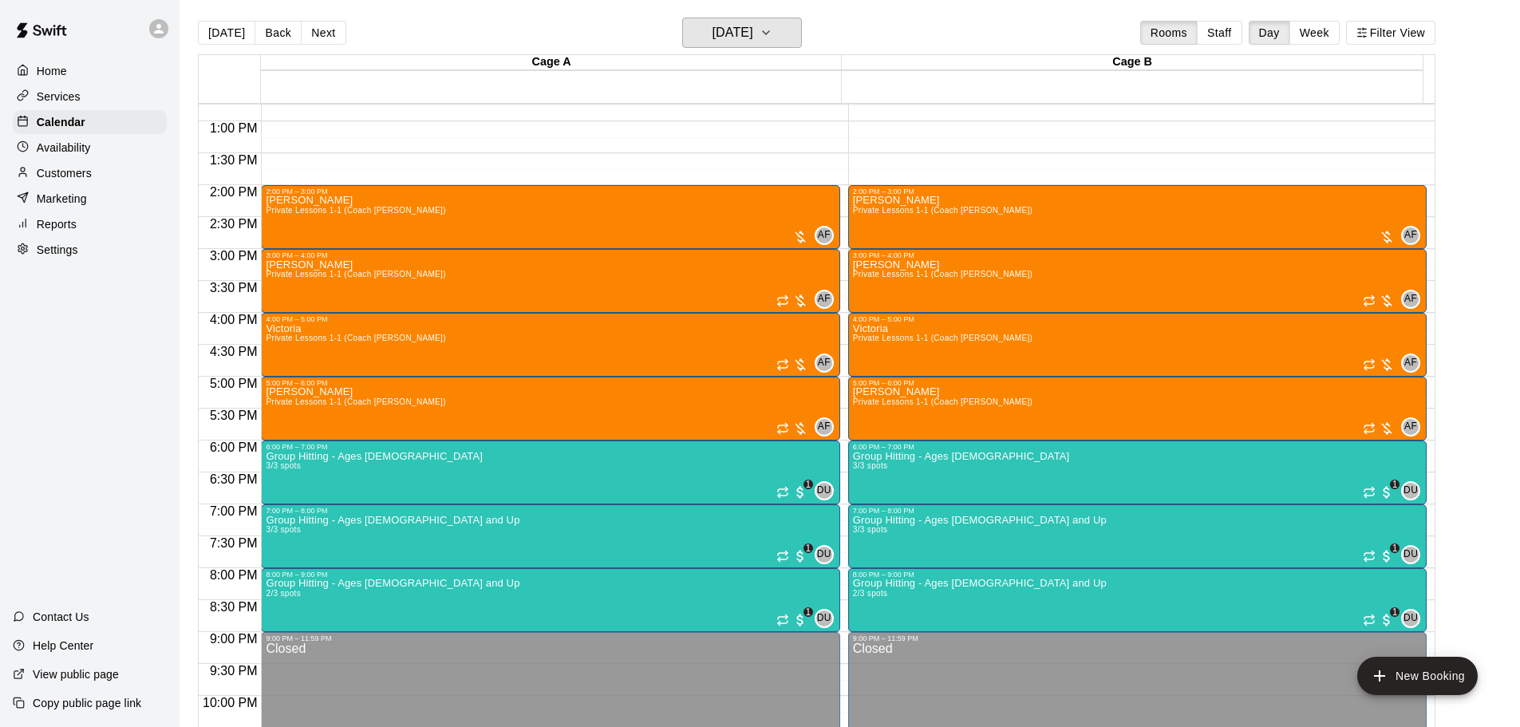
click at [713, 41] on h6 "[DATE]" at bounding box center [733, 33] width 41 height 22
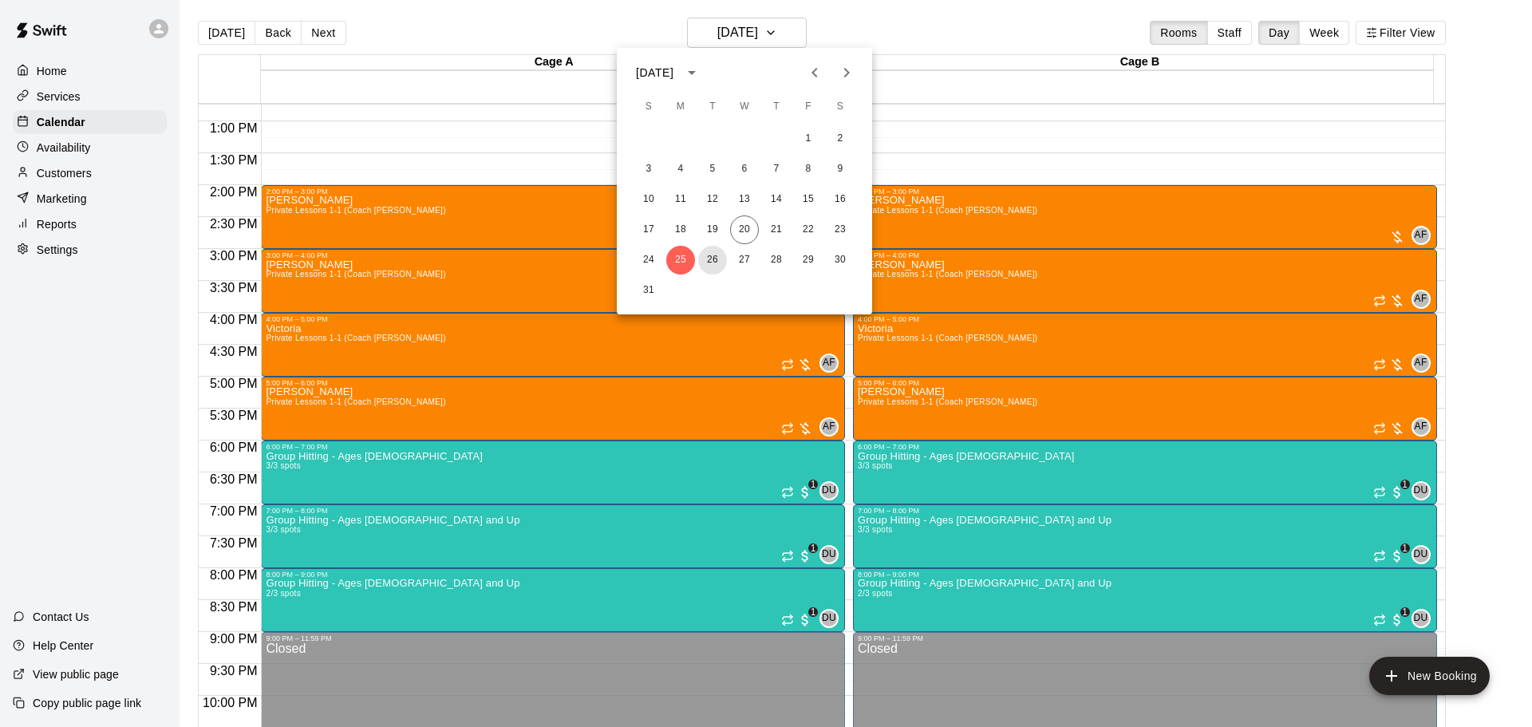
click at [725, 263] on button "26" at bounding box center [712, 260] width 29 height 29
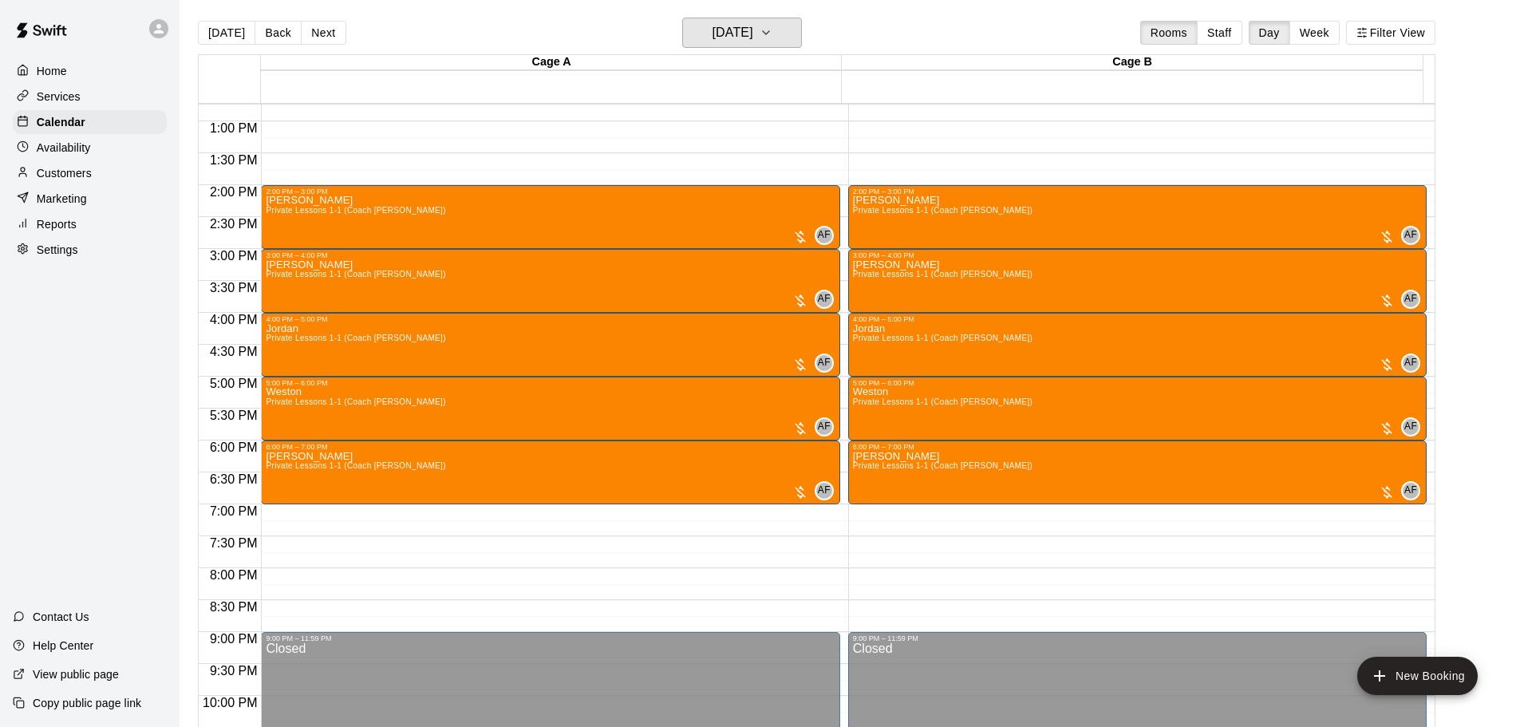
click at [753, 38] on h6 "[DATE]" at bounding box center [733, 33] width 41 height 22
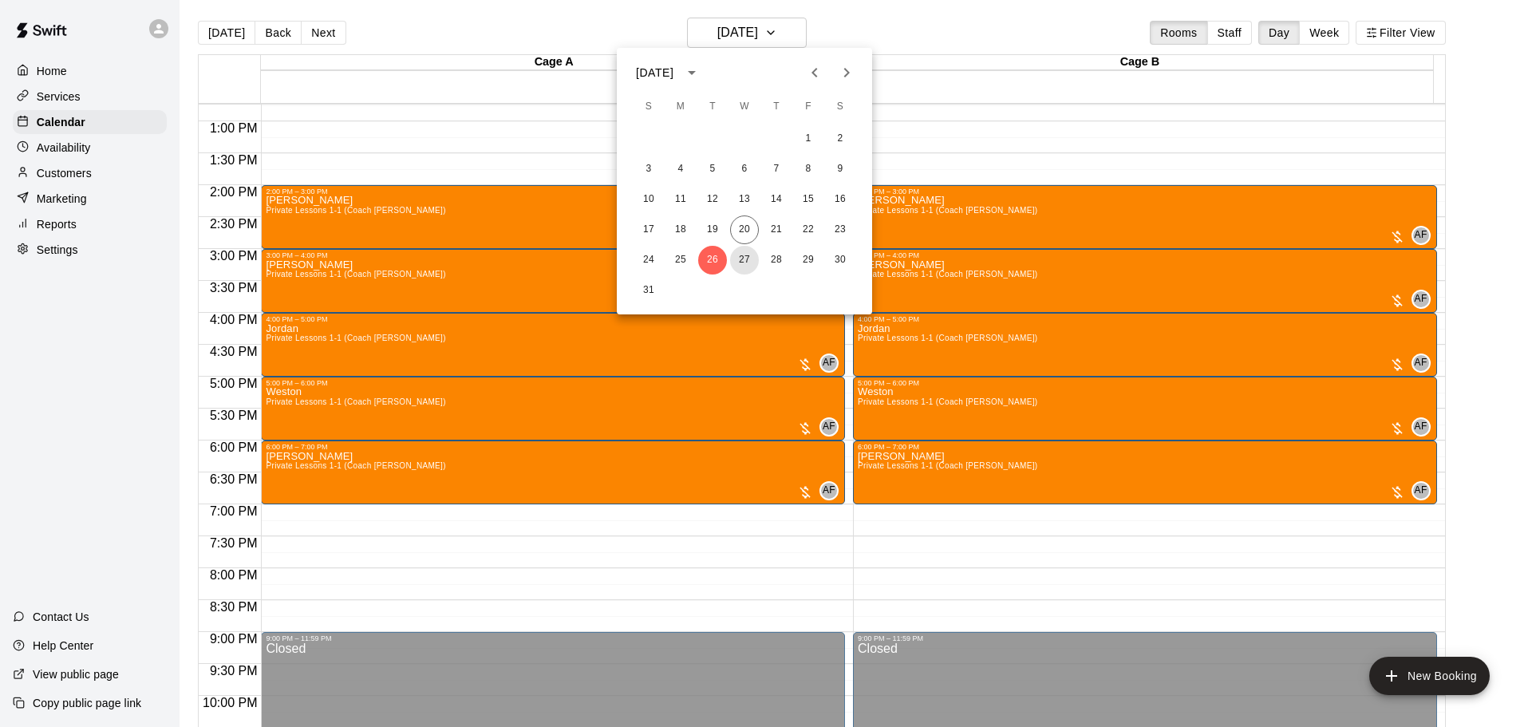
click at [745, 256] on button "27" at bounding box center [744, 260] width 29 height 29
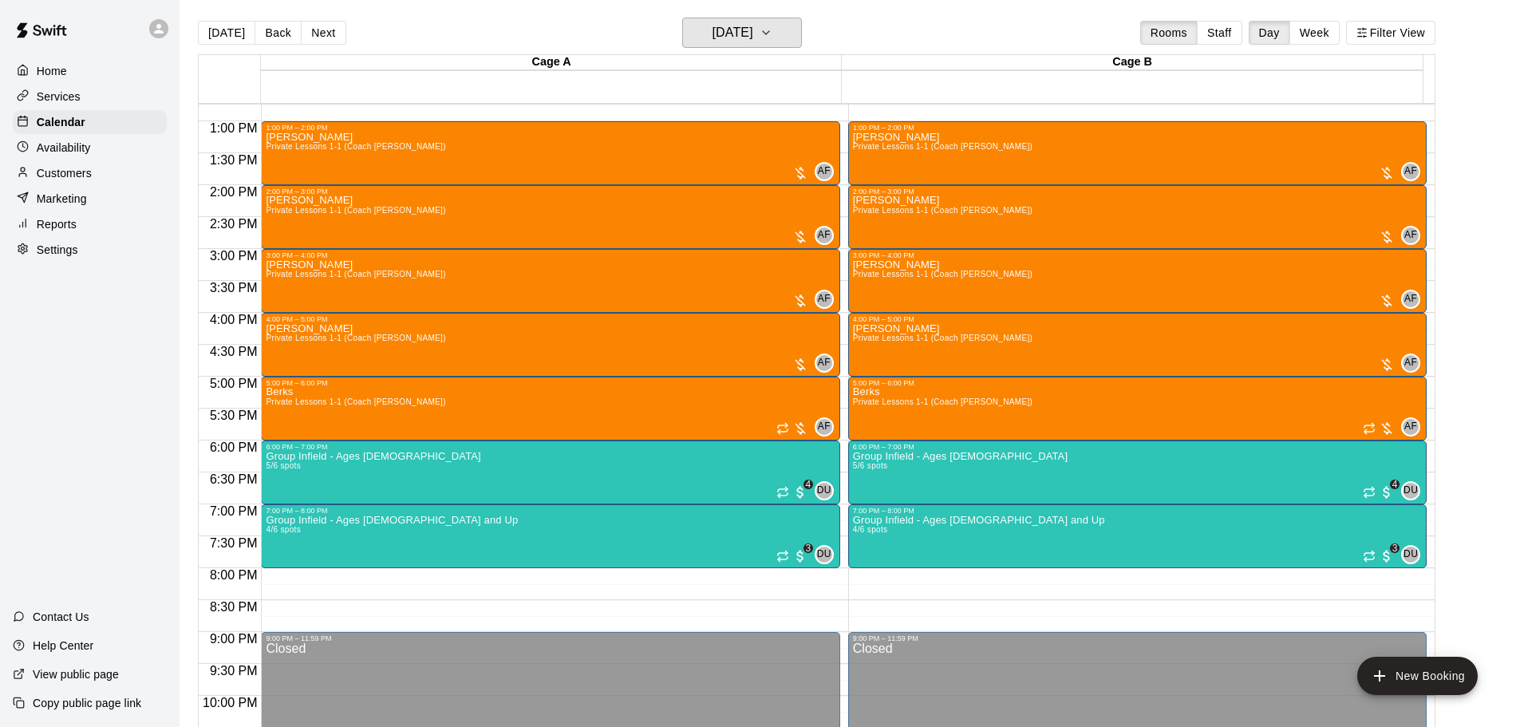
click at [753, 36] on h6 "[DATE]" at bounding box center [733, 33] width 41 height 22
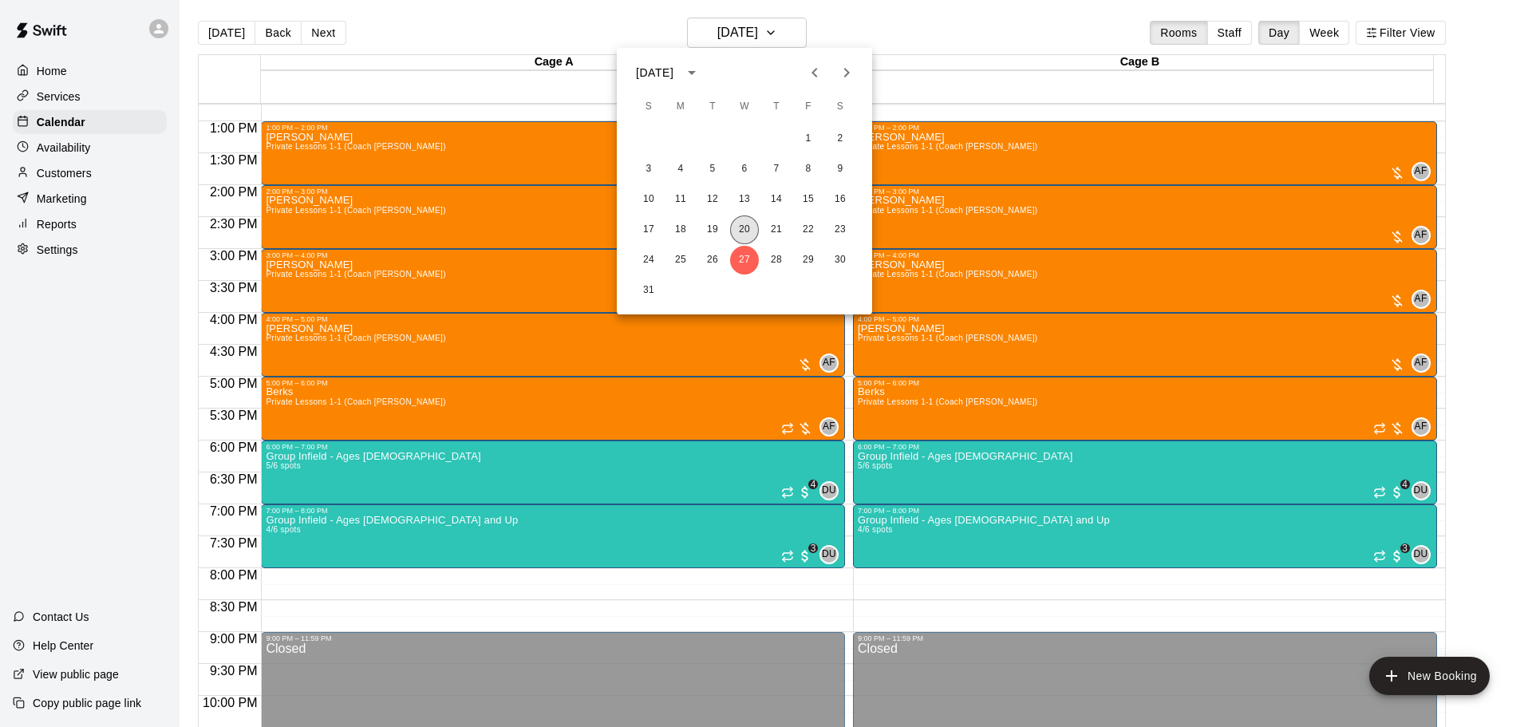
click at [745, 234] on button "20" at bounding box center [744, 229] width 29 height 29
